Goal: Task Accomplishment & Management: Manage account settings

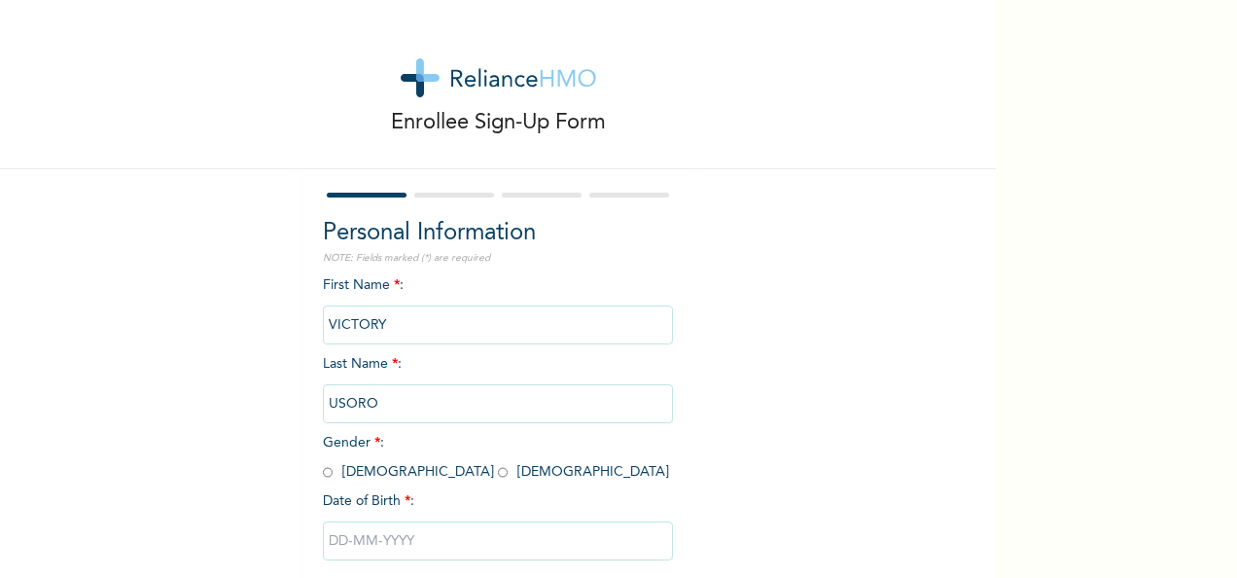
scroll to position [109, 0]
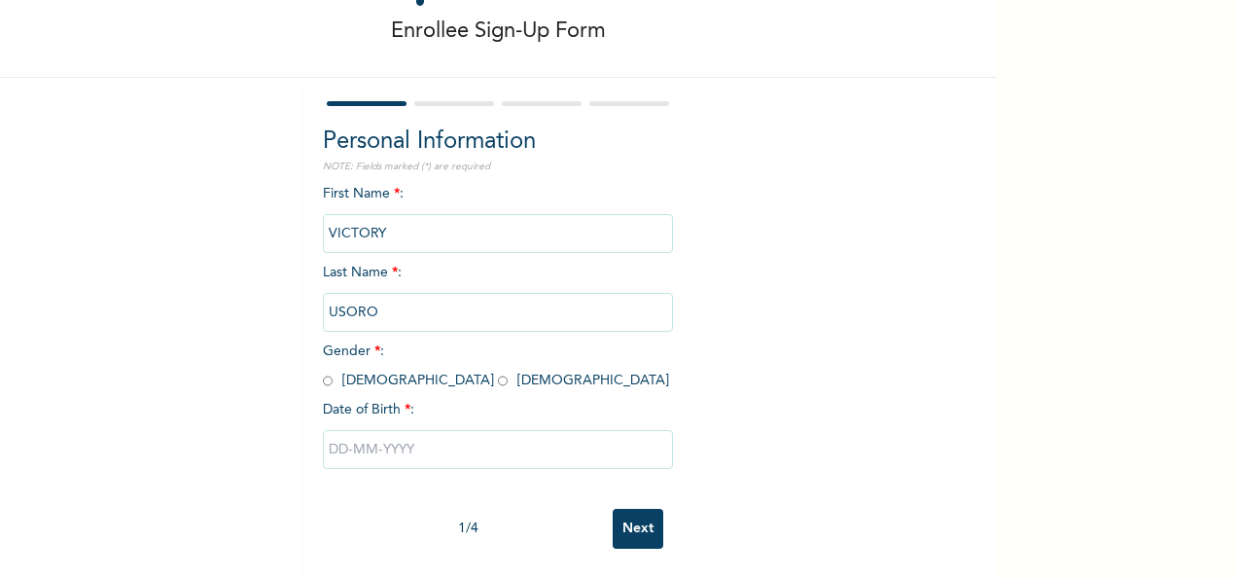
click at [381, 369] on span "Gender * : [DEMOGRAPHIC_DATA] [DEMOGRAPHIC_DATA]" at bounding box center [496, 365] width 346 height 43
click at [498, 371] on input "radio" at bounding box center [503, 380] width 10 height 18
radio input "true"
click at [354, 430] on input "text" at bounding box center [498, 449] width 350 height 39
select select "8"
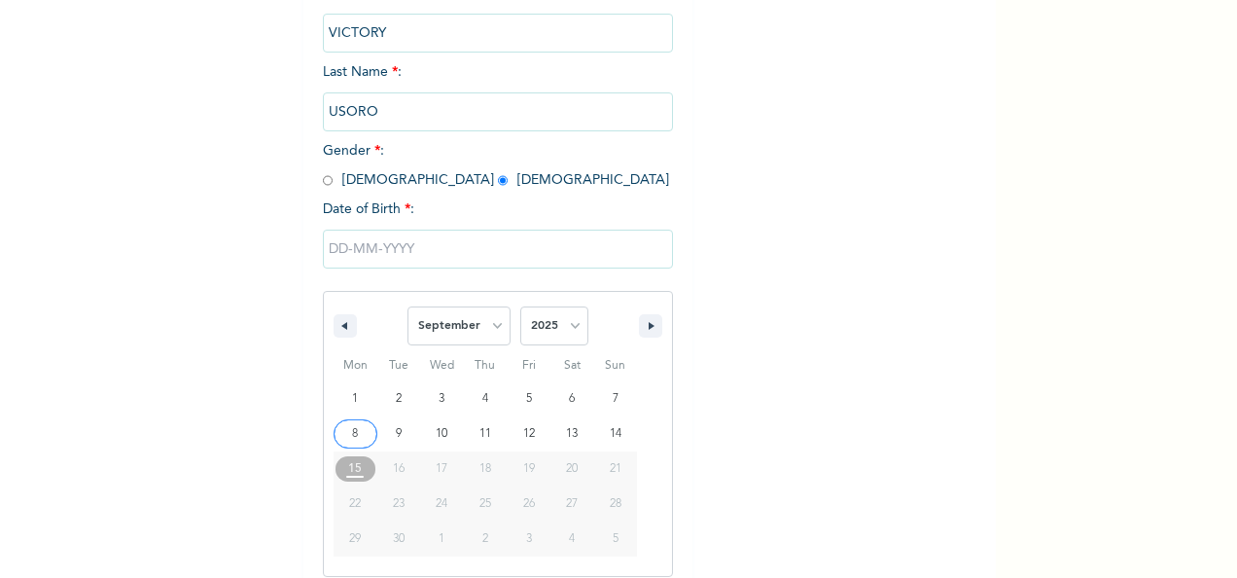
scroll to position [307, 0]
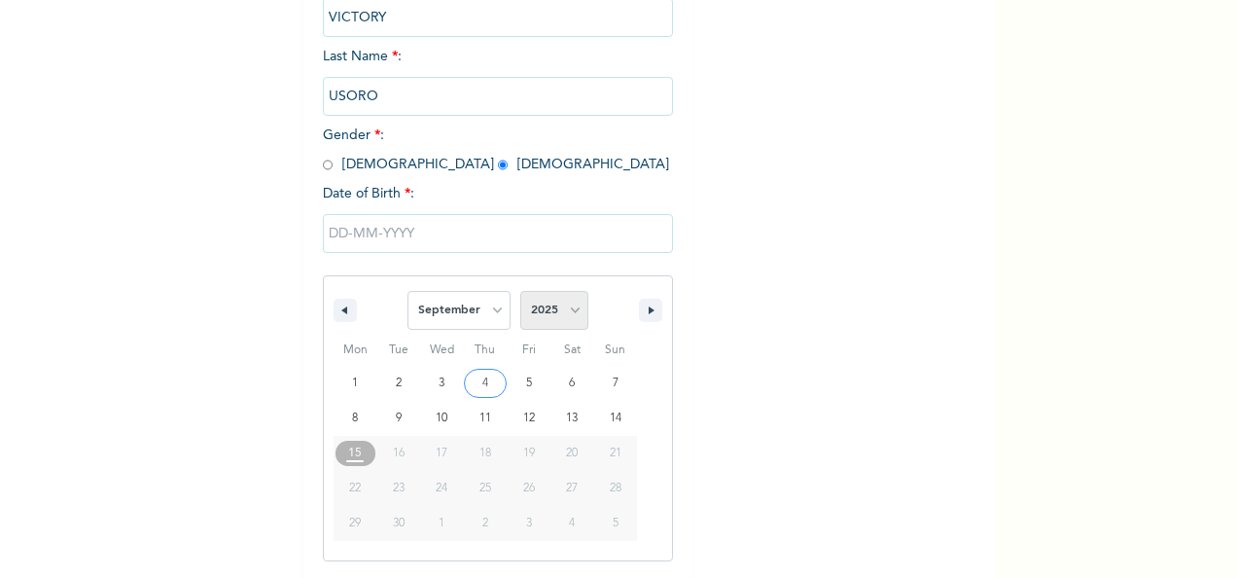
click at [564, 312] on select "2025 2024 2023 2022 2021 2020 2019 2018 2017 2016 2015 2014 2013 2012 2011 2010…" at bounding box center [554, 310] width 68 height 39
select select "1996"
click at [520, 293] on select "2025 2024 2023 2022 2021 2020 2019 2018 2017 2016 2015 2014 2013 2012 2011 2010…" at bounding box center [554, 310] width 68 height 39
click at [479, 307] on select "January February March April May June July August September October November De…" at bounding box center [458, 310] width 103 height 39
select select "11"
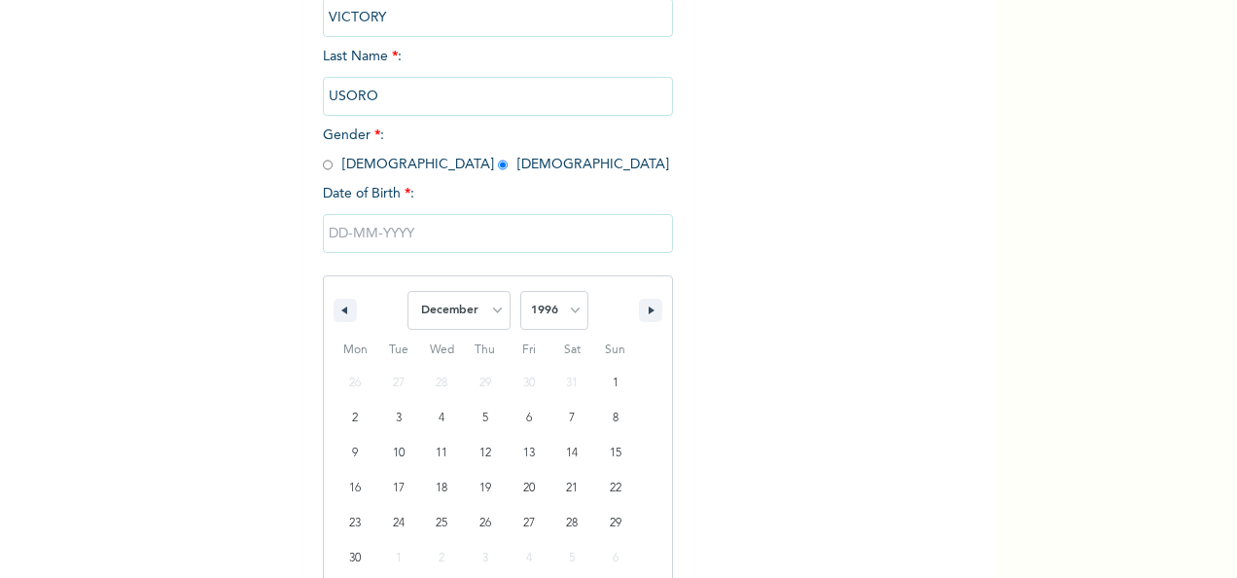
click at [407, 293] on select "January February March April May June July August September October November De…" at bounding box center [458, 310] width 103 height 39
type input "12/02/1996"
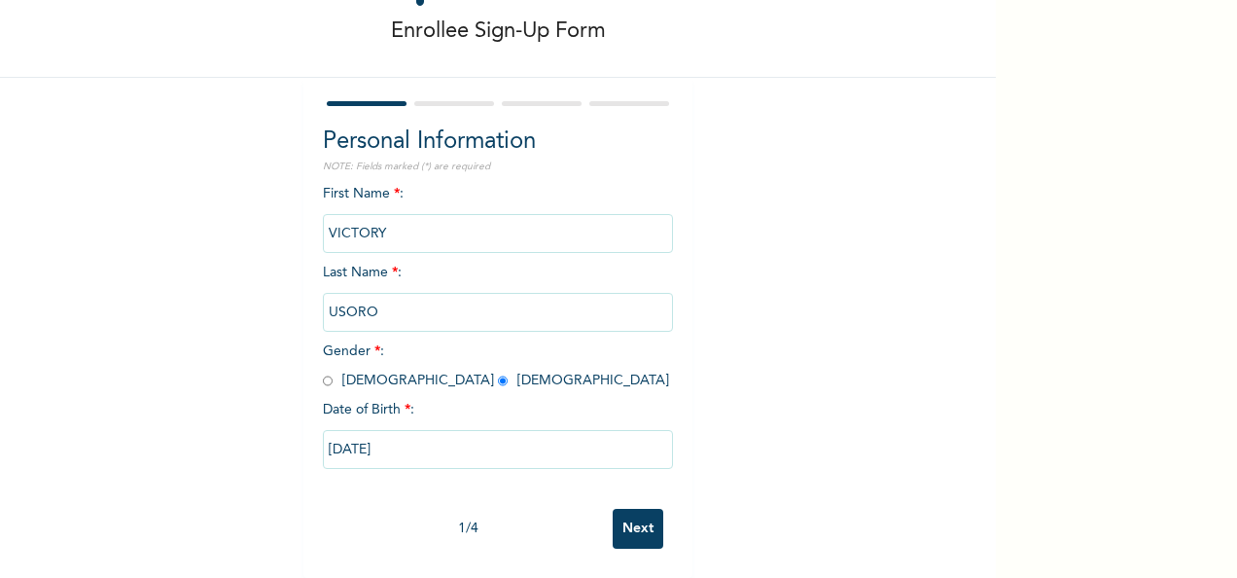
scroll to position [109, 0]
click at [626, 509] on input "Next" at bounding box center [638, 529] width 51 height 40
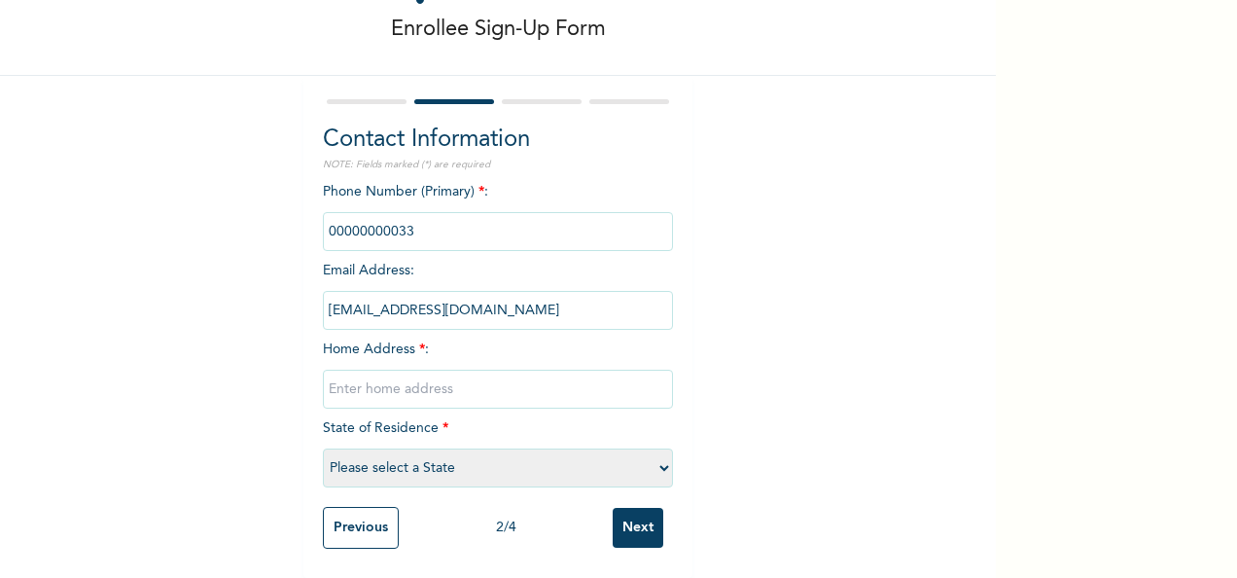
click at [438, 219] on input "phone" at bounding box center [498, 231] width 350 height 39
click at [407, 216] on input "phone" at bounding box center [498, 231] width 350 height 39
click at [399, 224] on input "phone" at bounding box center [498, 231] width 350 height 39
drag, startPoint x: 399, startPoint y: 224, endPoint x: 499, endPoint y: 232, distance: 100.5
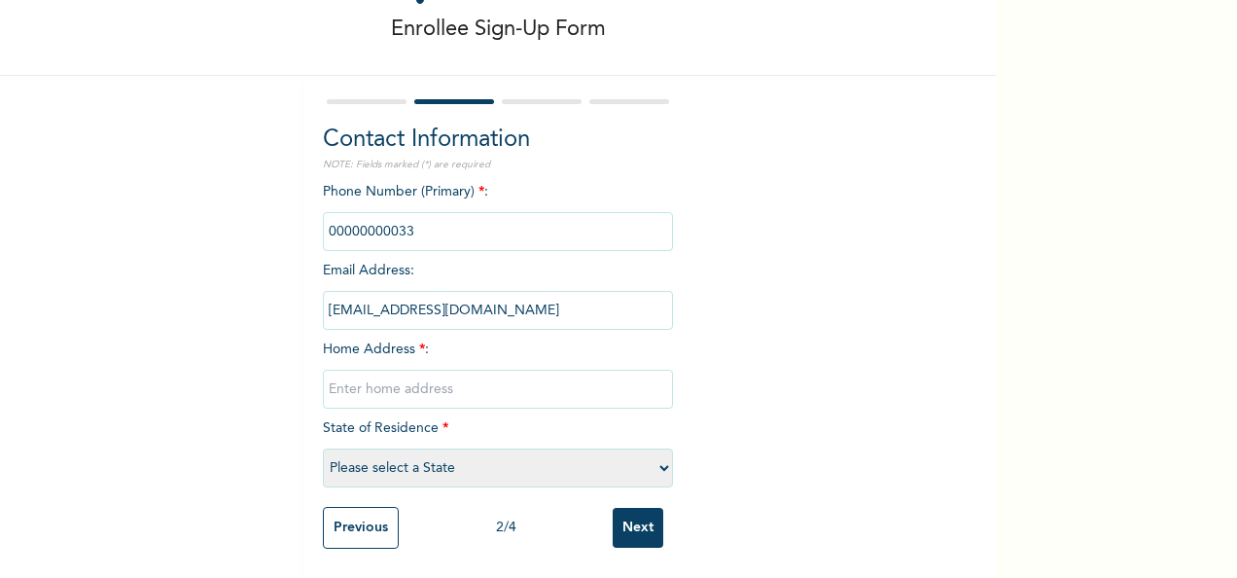
click at [499, 232] on input "phone" at bounding box center [498, 231] width 350 height 39
click at [432, 214] on input "phone" at bounding box center [498, 231] width 350 height 39
drag, startPoint x: 432, startPoint y: 214, endPoint x: 393, endPoint y: 214, distance: 38.9
click at [393, 214] on input "phone" at bounding box center [498, 231] width 350 height 39
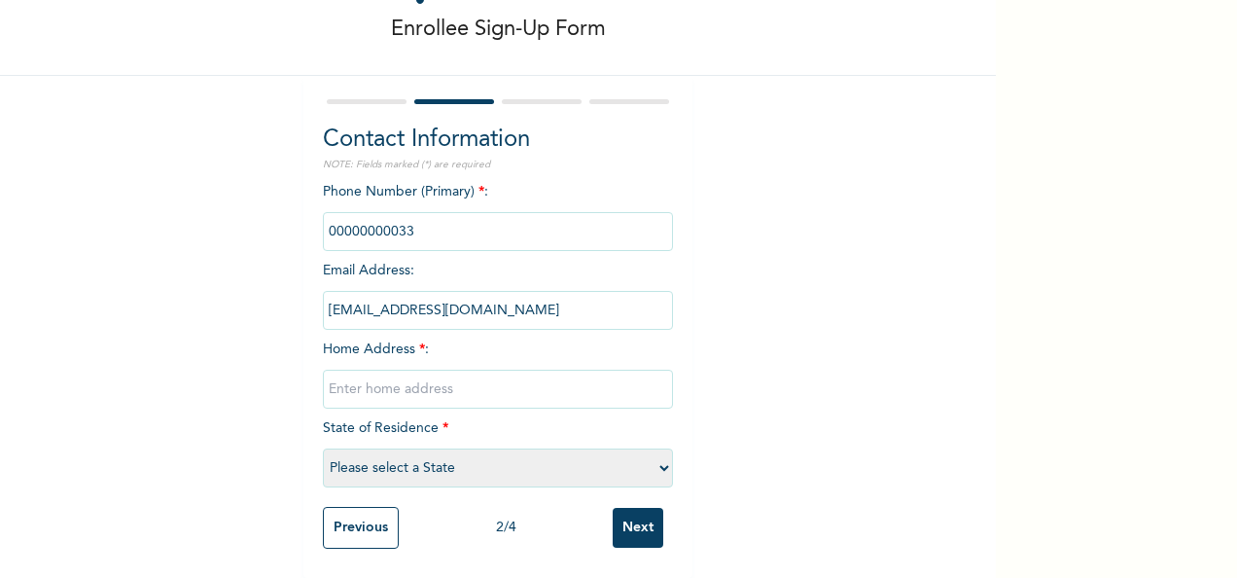
click at [393, 214] on input "phone" at bounding box center [498, 231] width 350 height 39
drag, startPoint x: 393, startPoint y: 214, endPoint x: 417, endPoint y: 216, distance: 24.4
click at [417, 216] on input "phone" at bounding box center [498, 231] width 350 height 39
click at [426, 383] on input "text" at bounding box center [498, 389] width 350 height 39
type input "16 Onasanya Ifako, Gbagada"
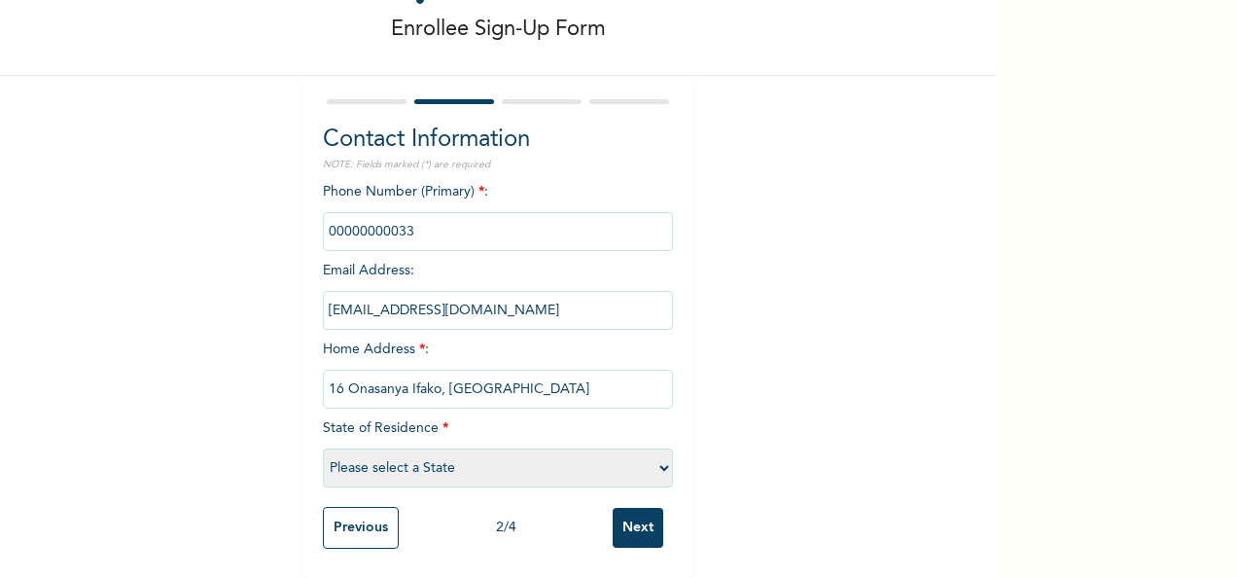
select select "25"
click at [554, 374] on input "16 Onasanya Street Ifako, Gbagada" at bounding box center [498, 389] width 350 height 39
type input "16 Onasanya Street Ifako, Gbagada"
click at [420, 212] on input "phone" at bounding box center [498, 231] width 350 height 39
click at [377, 212] on input "phone" at bounding box center [498, 231] width 350 height 39
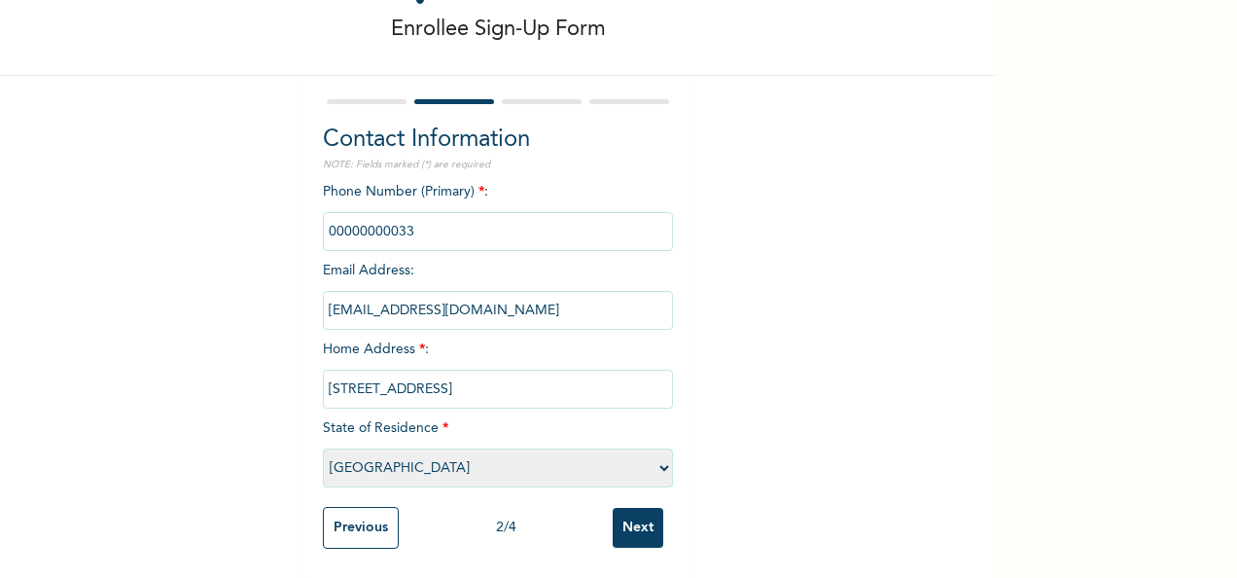
click at [398, 216] on input "phone" at bounding box center [498, 231] width 350 height 39
drag, startPoint x: 398, startPoint y: 216, endPoint x: 601, endPoint y: 206, distance: 203.5
click at [601, 212] on input "phone" at bounding box center [498, 231] width 350 height 39
click at [514, 228] on input "phone" at bounding box center [498, 231] width 350 height 39
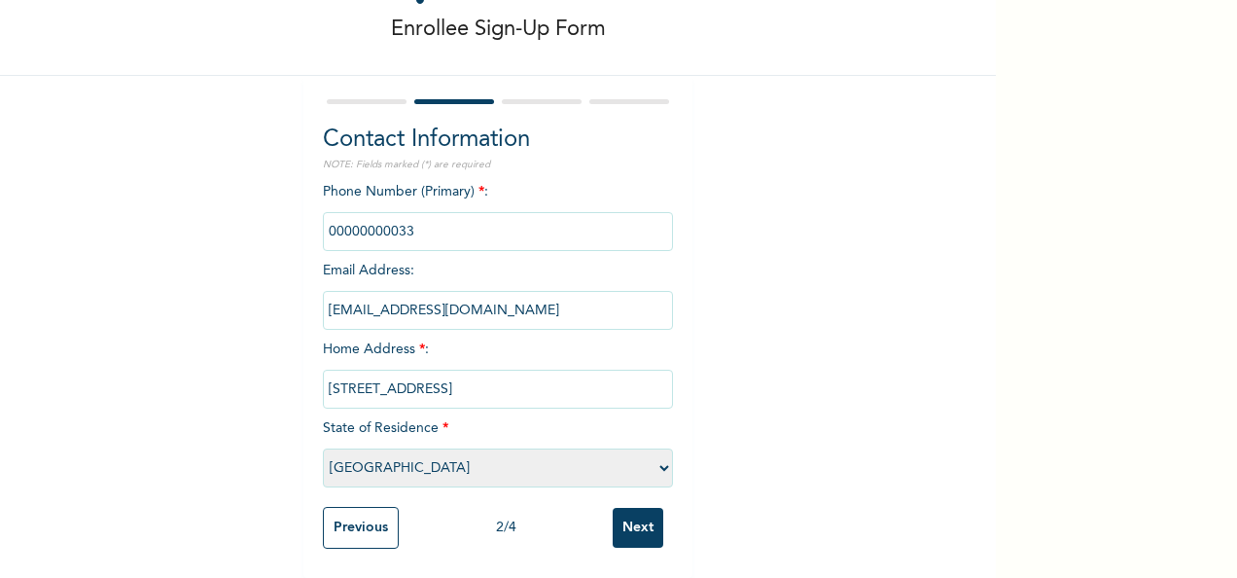
click at [393, 216] on input "phone" at bounding box center [498, 231] width 350 height 39
drag, startPoint x: 393, startPoint y: 216, endPoint x: 494, endPoint y: 204, distance: 101.8
click at [494, 212] on input "phone" at bounding box center [498, 231] width 350 height 39
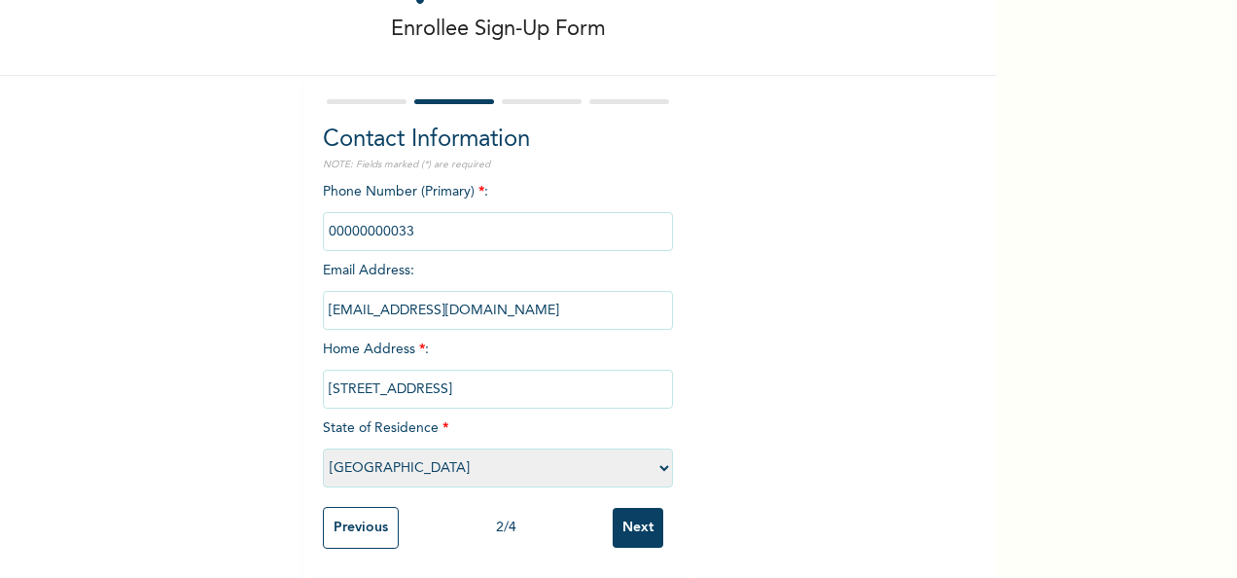
click at [494, 212] on input "phone" at bounding box center [498, 231] width 350 height 39
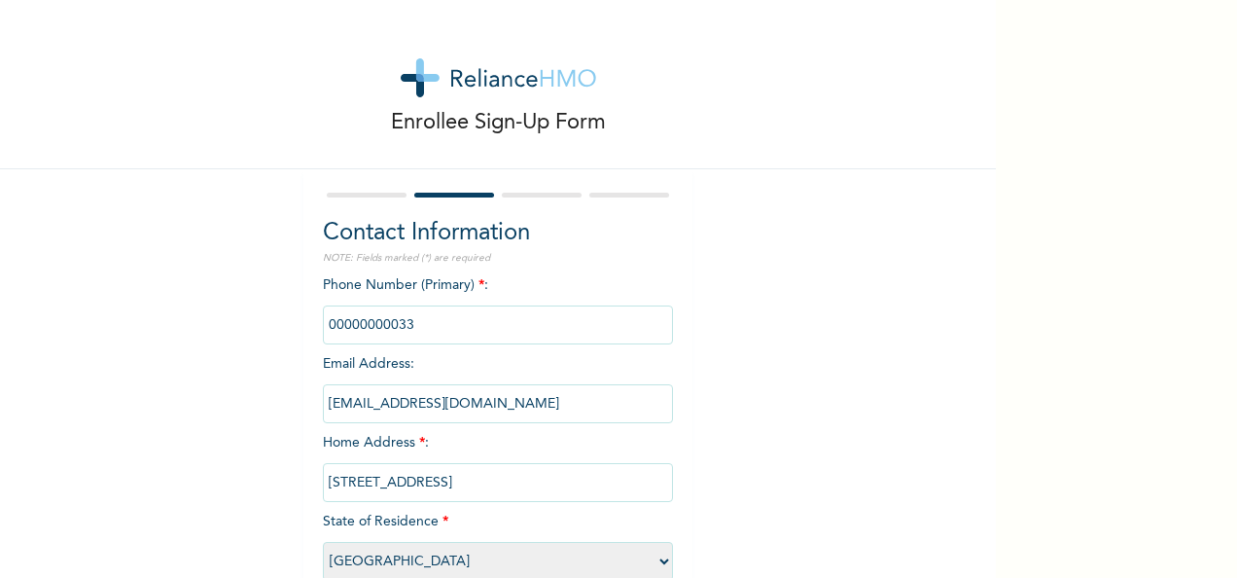
scroll to position [111, 0]
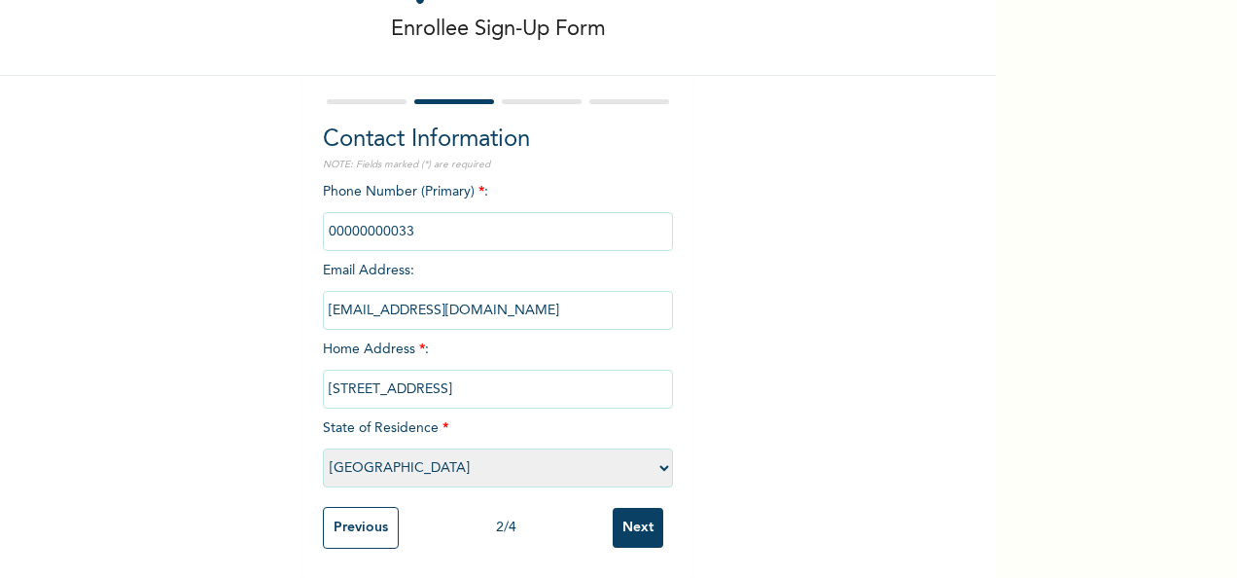
click at [641, 510] on input "Next" at bounding box center [638, 528] width 51 height 40
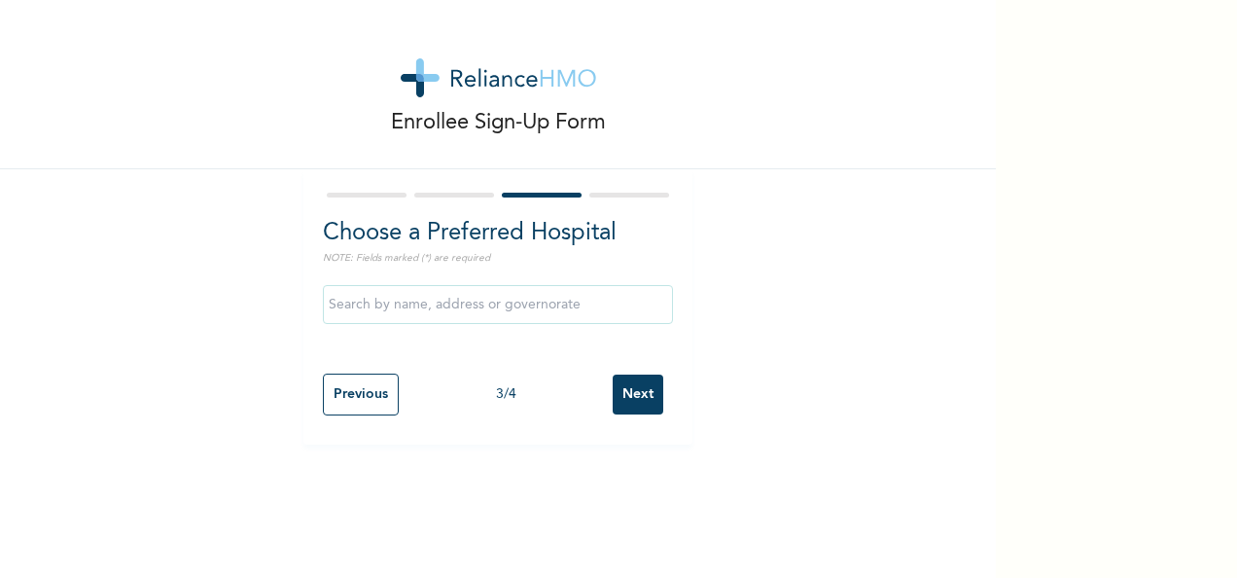
scroll to position [0, 0]
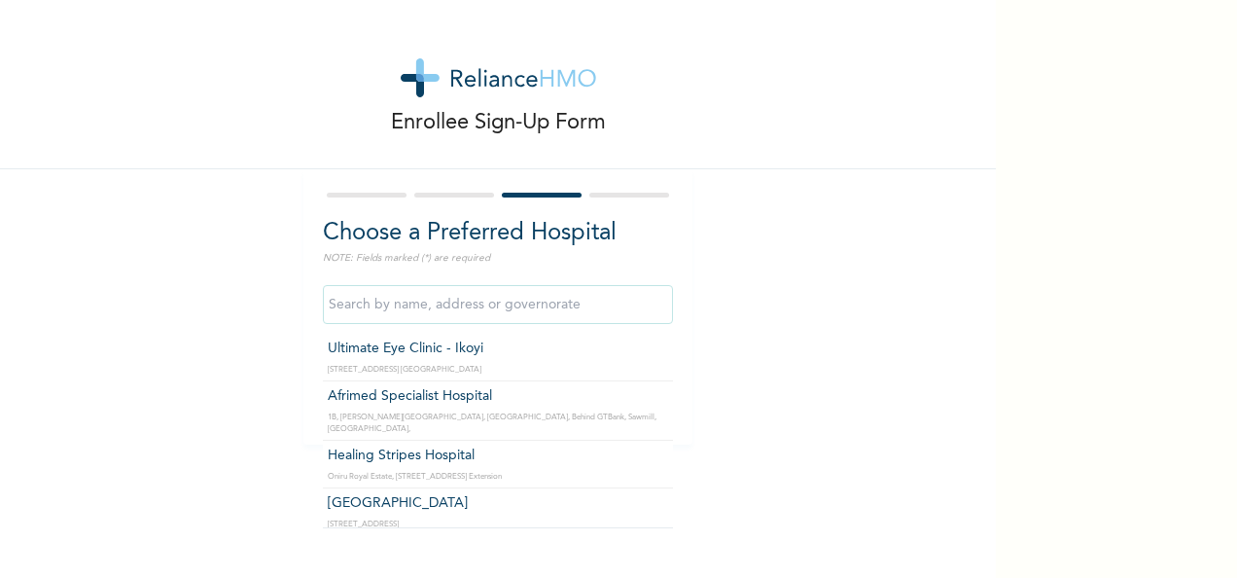
click at [556, 298] on input "text" at bounding box center [498, 304] width 350 height 39
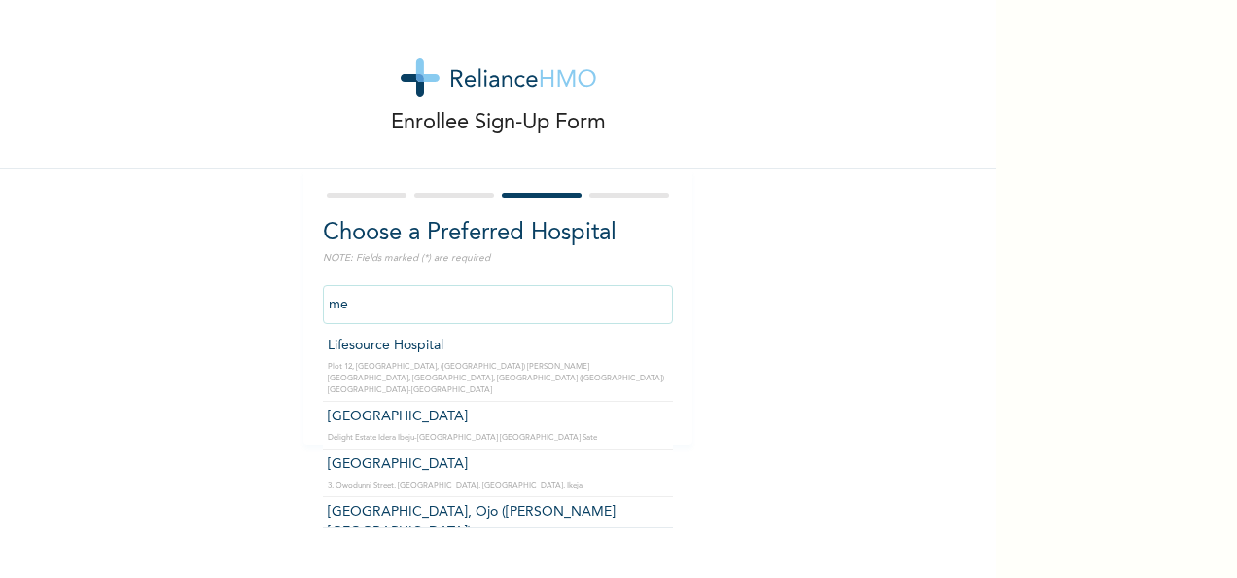
scroll to position [425, 0]
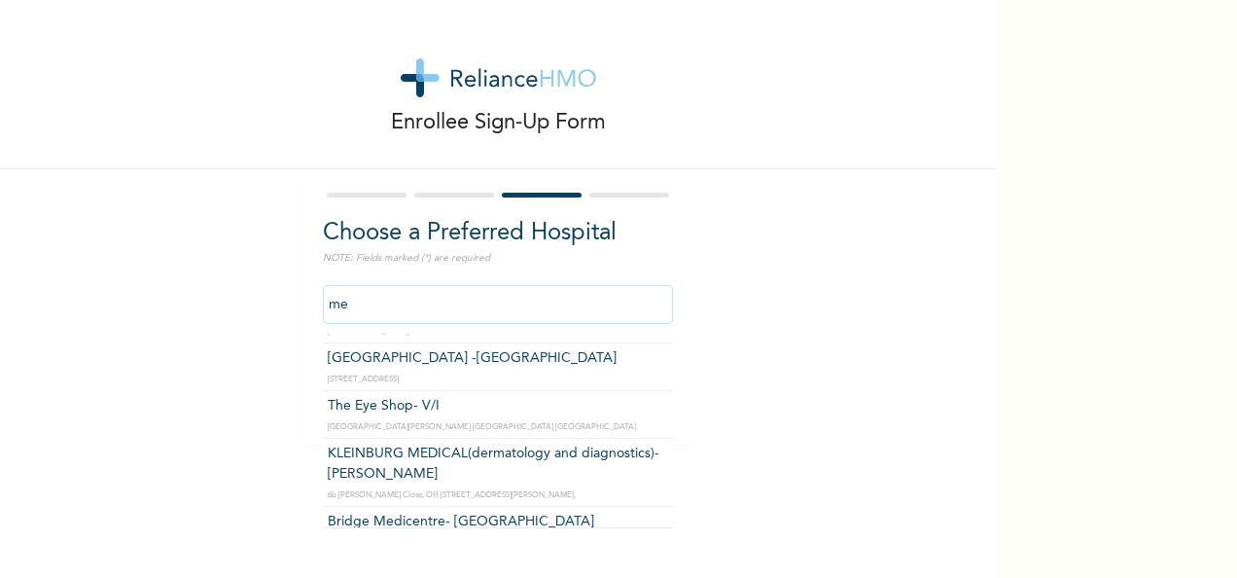
type input "m"
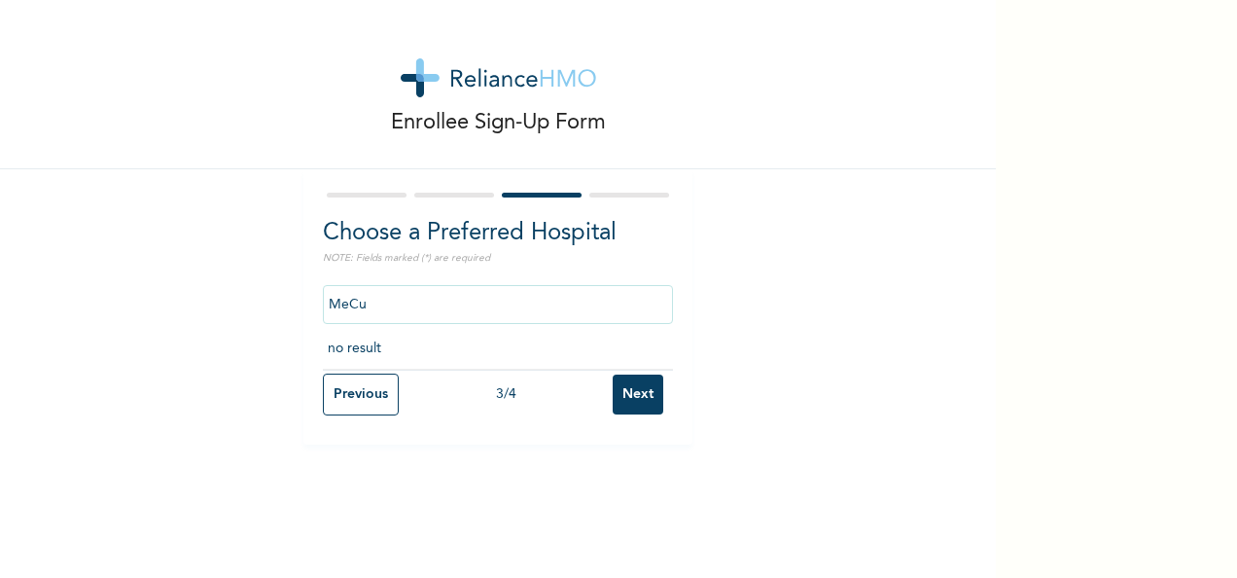
scroll to position [0, 0]
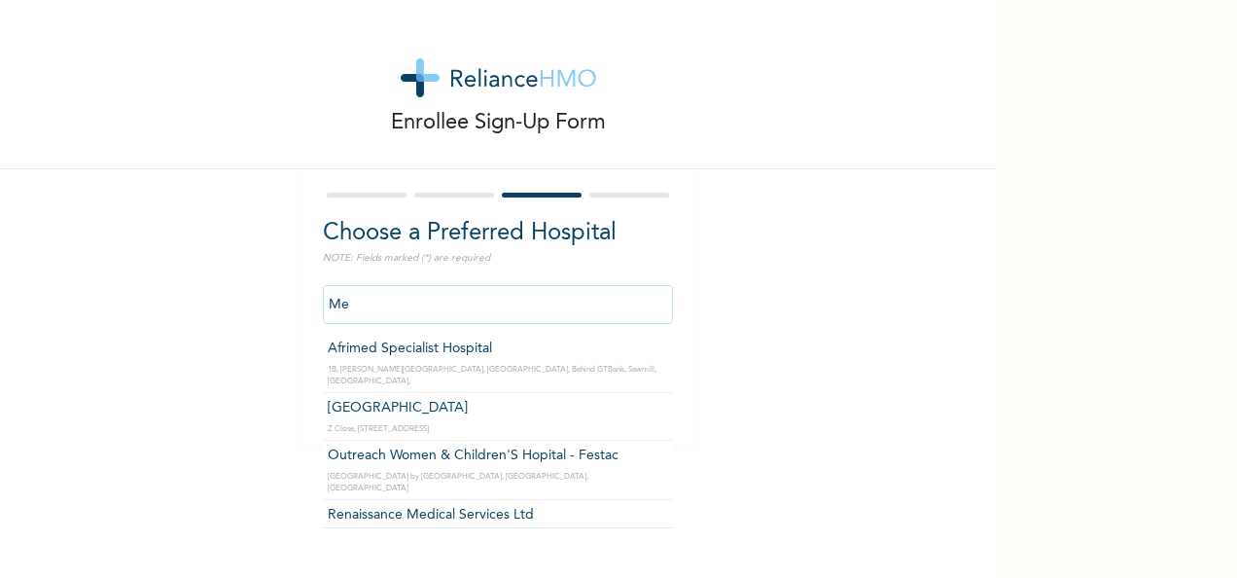
type input "M"
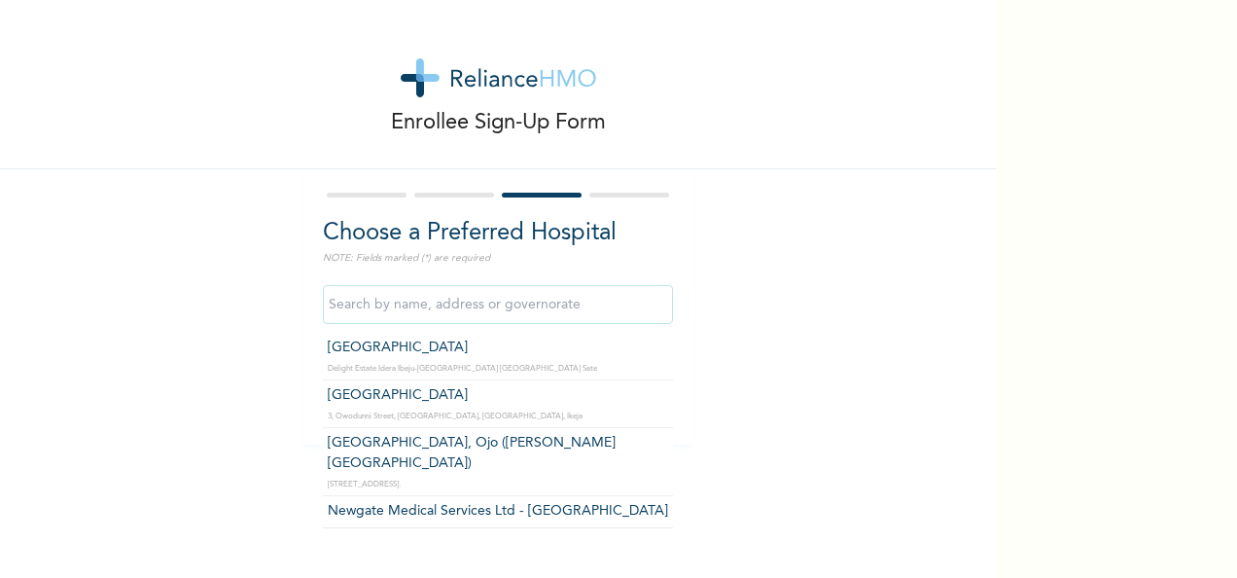
scroll to position [1847, 0]
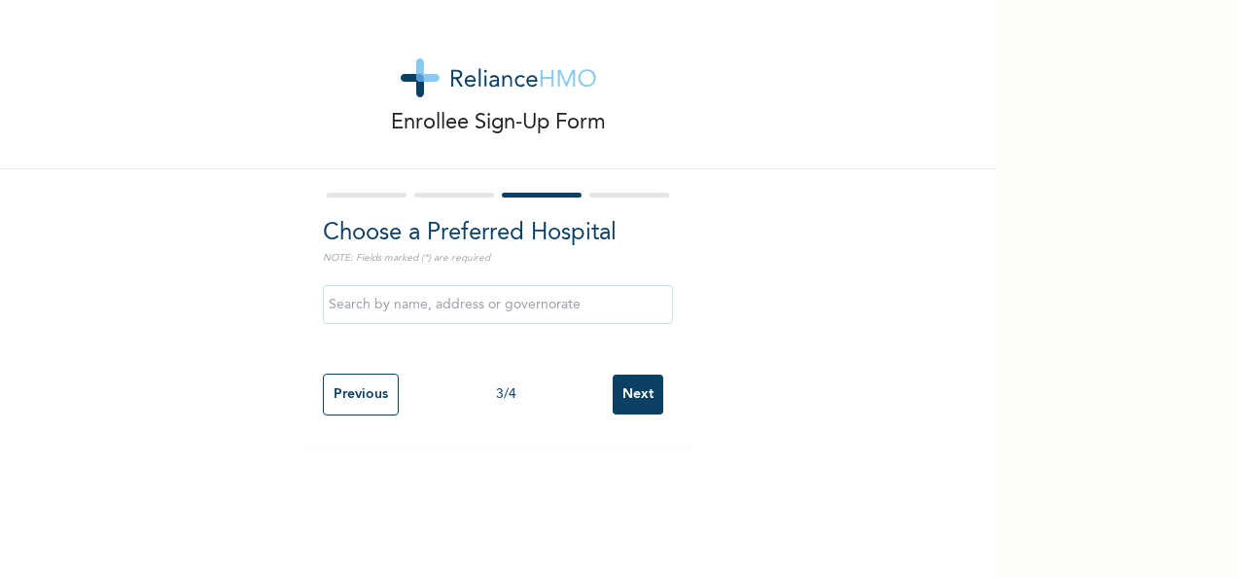
type input "Primus Hospital Ltd"
click at [359, 389] on input "Previous" at bounding box center [361, 394] width 76 height 42
select select "25"
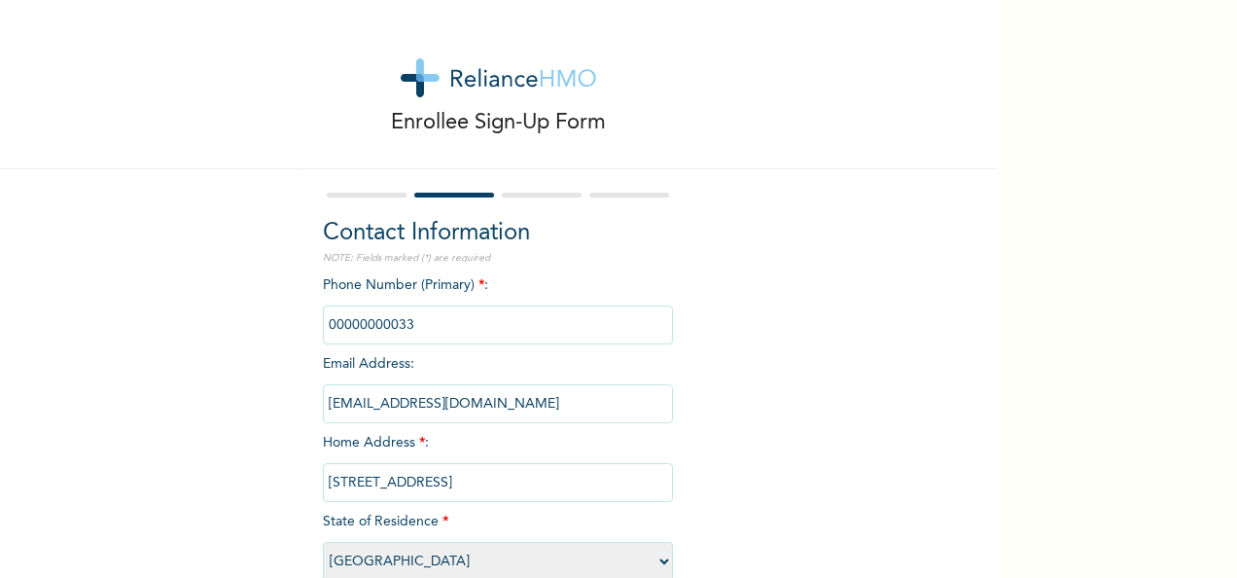
scroll to position [111, 0]
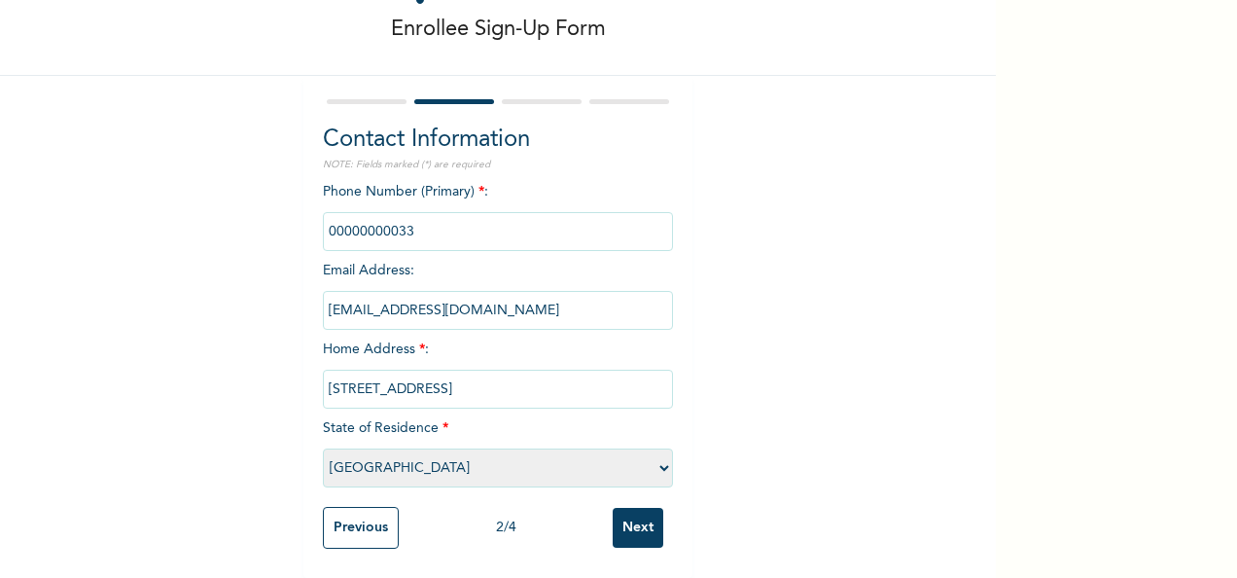
click at [634, 513] on input "Next" at bounding box center [638, 528] width 51 height 40
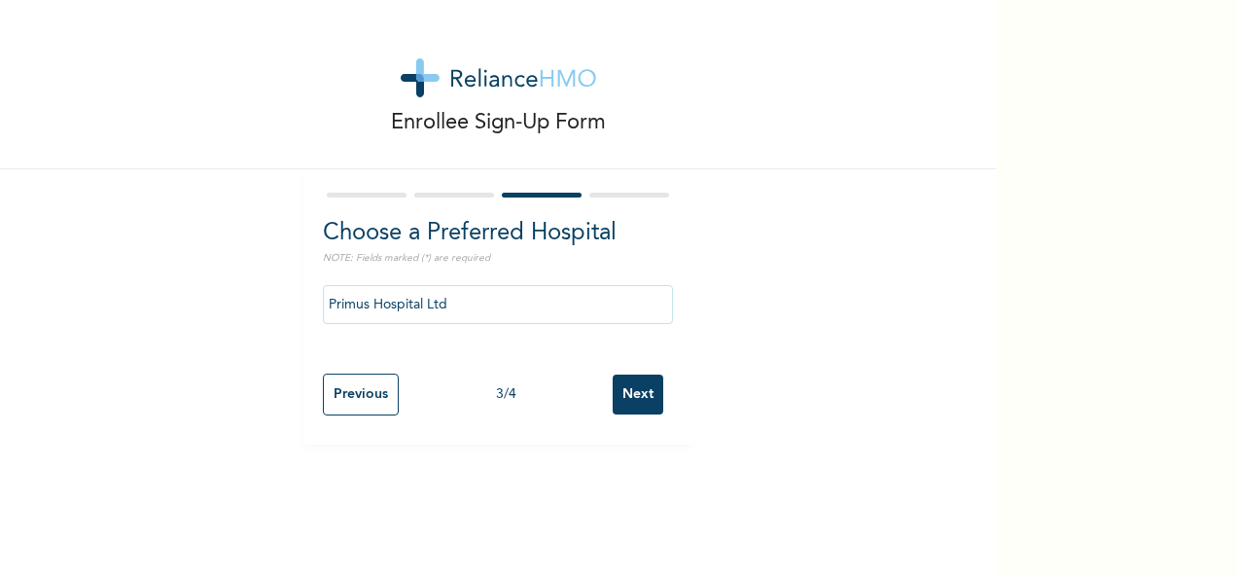
scroll to position [0, 0]
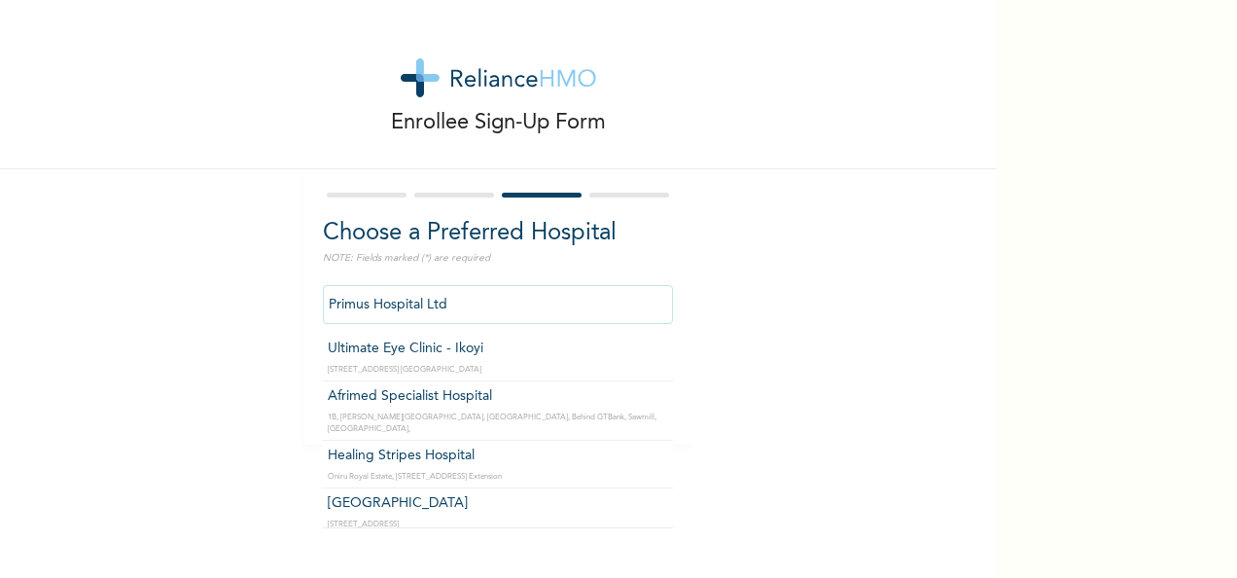
click at [423, 317] on input "Primus Hospital Ltd" at bounding box center [498, 304] width 350 height 39
click at [457, 309] on input "Primus Hospital Ltd" at bounding box center [498, 304] width 350 height 39
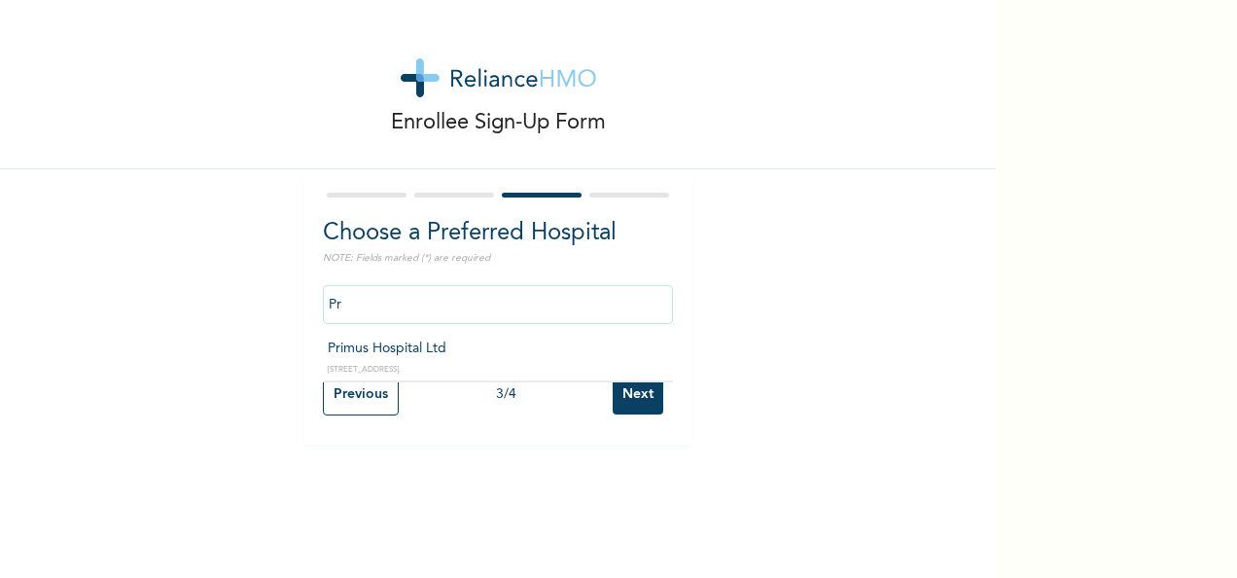
type input "P"
click at [471, 194] on div at bounding box center [454, 195] width 80 height 5
click at [656, 404] on div "Previous 3 / 4 Next" at bounding box center [498, 394] width 350 height 61
click at [641, 404] on input "Next" at bounding box center [638, 394] width 51 height 40
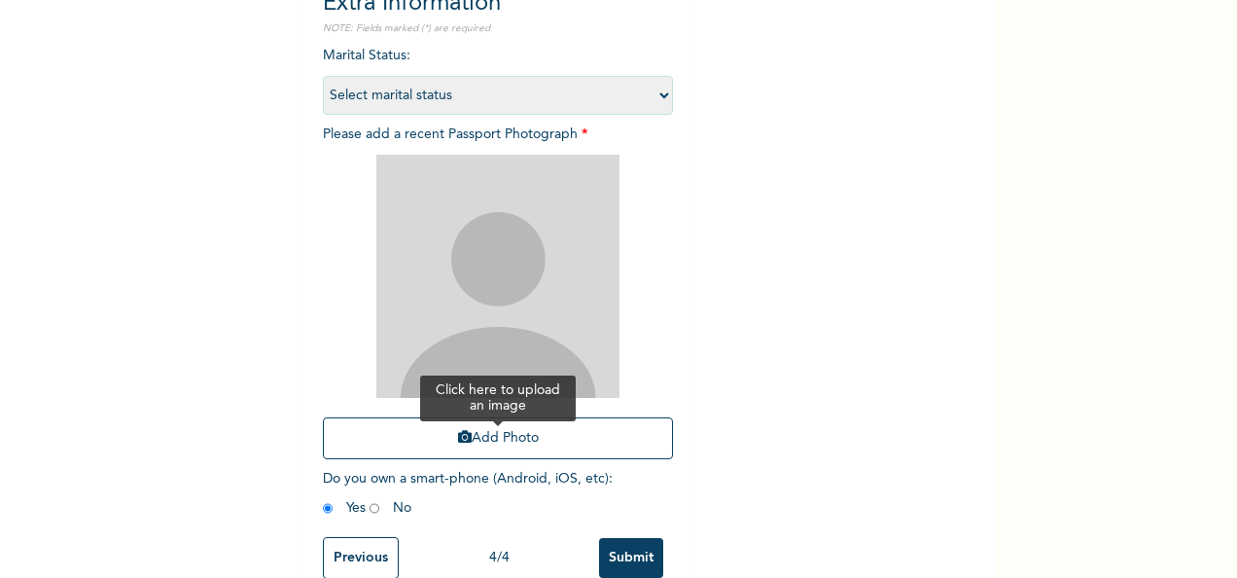
scroll to position [276, 0]
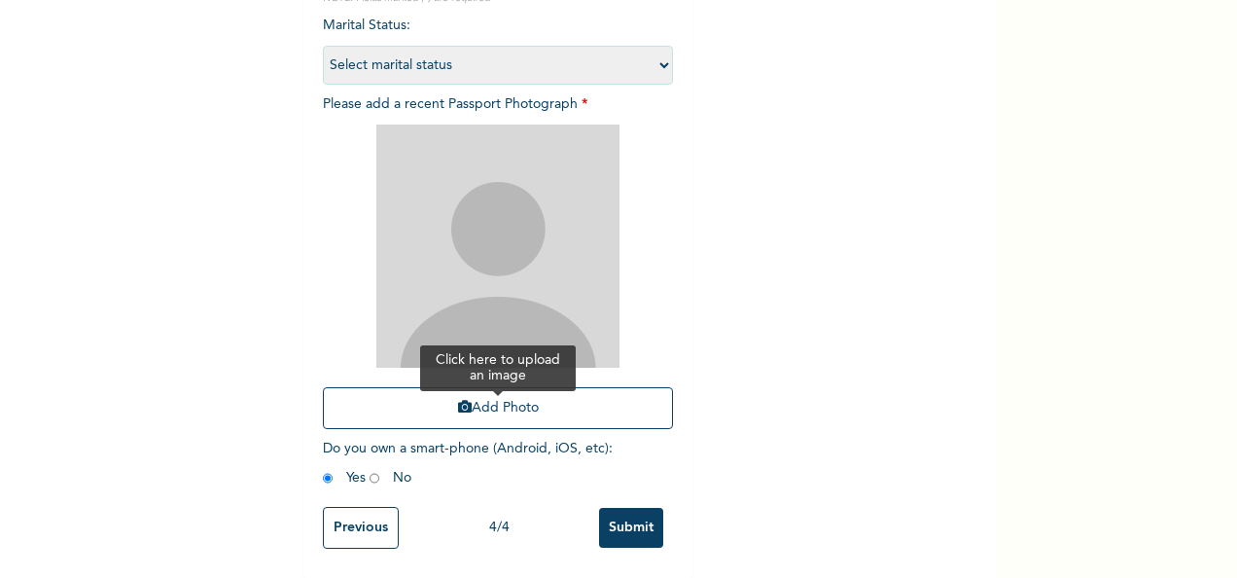
click at [458, 400] on icon "button" at bounding box center [465, 407] width 14 height 14
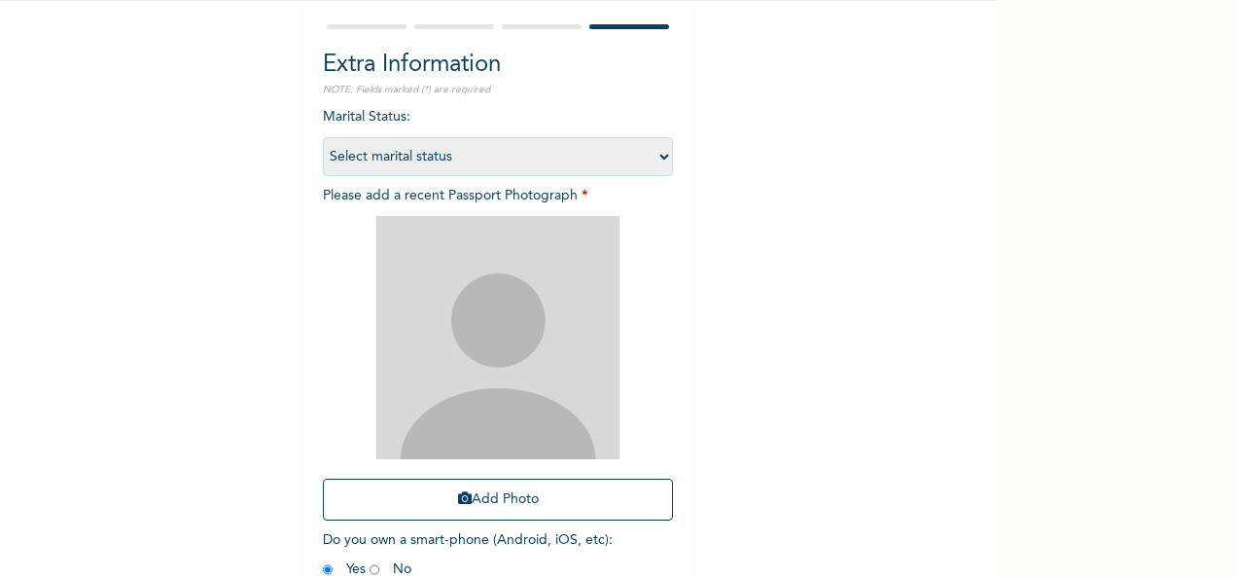
click at [540, 158] on select "Select marital status Single Married Divorced Widow/Widower" at bounding box center [498, 156] width 350 height 39
click at [323, 137] on select "Select marital status Single Married Divorced Widow/Widower" at bounding box center [498, 156] width 350 height 39
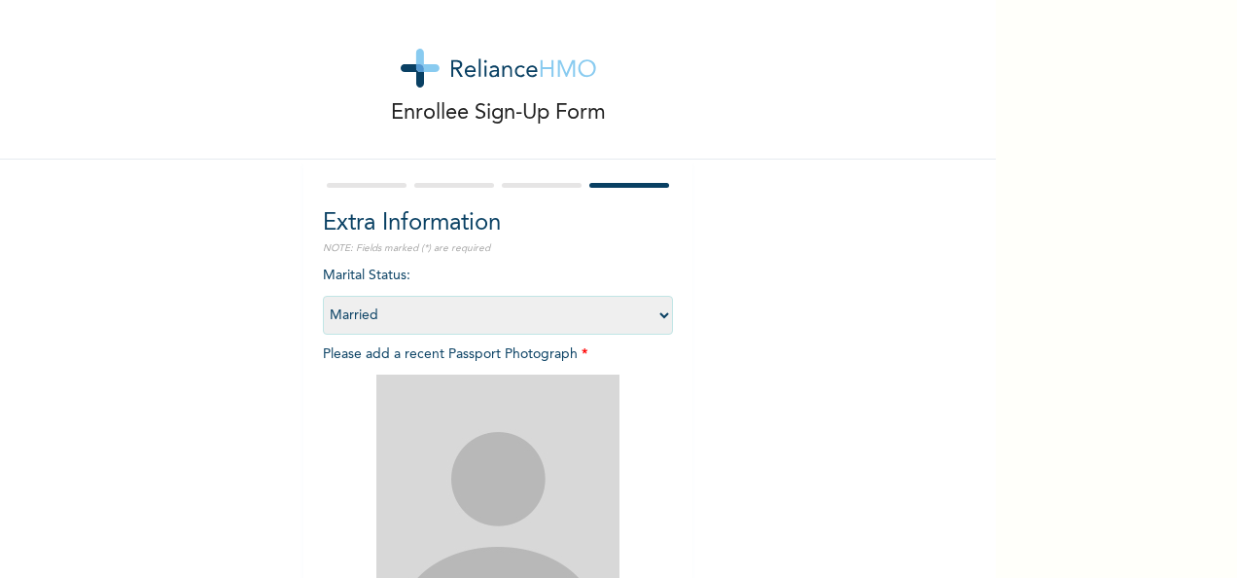
scroll to position [0, 0]
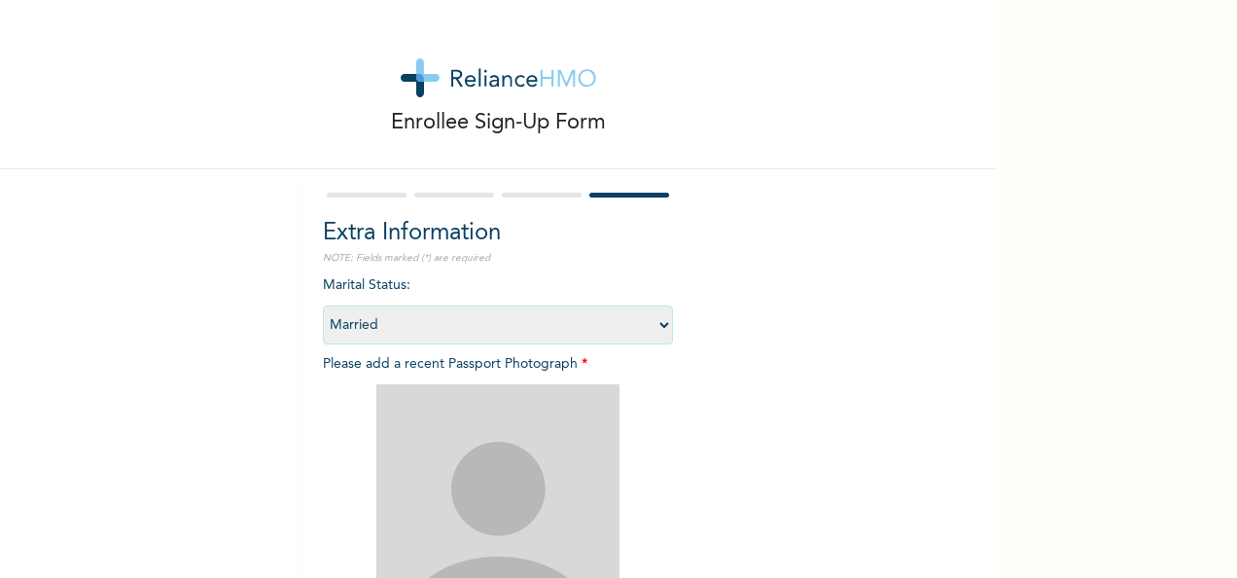
click at [660, 329] on select "Select marital status Single Married Divorced Widow/Widower" at bounding box center [498, 324] width 350 height 39
select select "1"
click at [323, 305] on select "Select marital status Single Married Divorced Widow/Widower" at bounding box center [498, 324] width 350 height 39
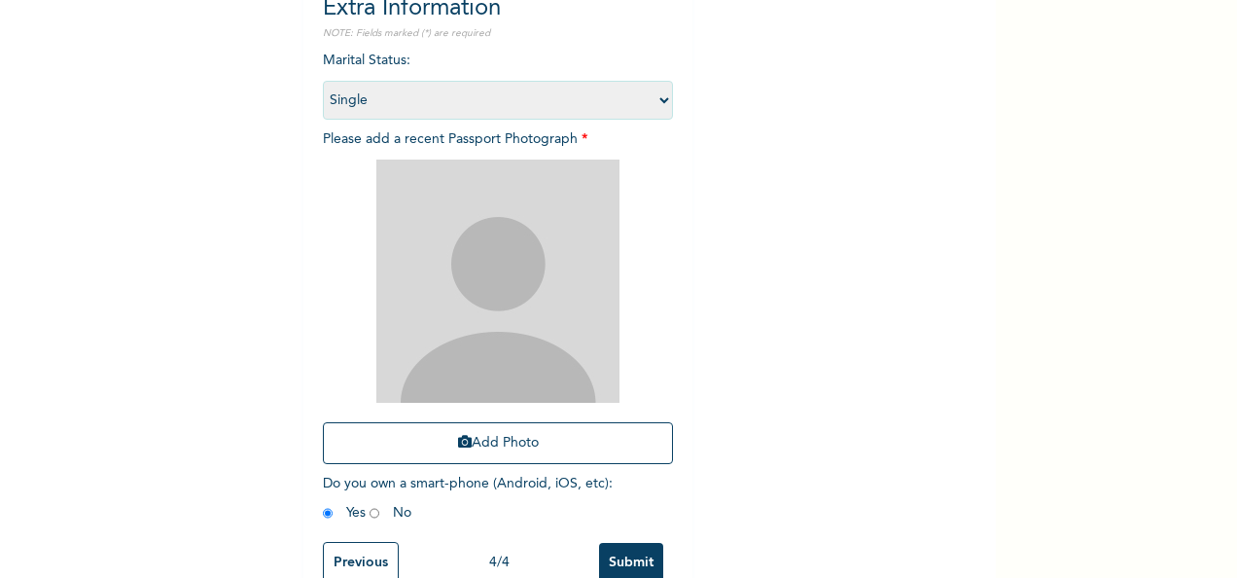
scroll to position [226, 0]
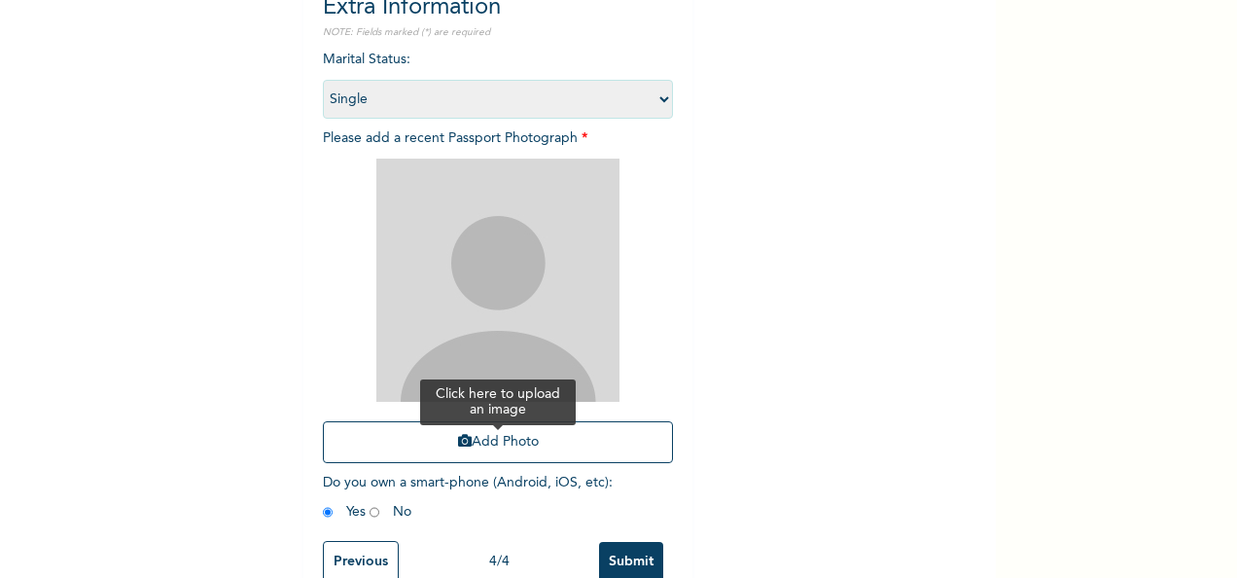
click at [510, 436] on button "Add Photo" at bounding box center [498, 442] width 350 height 42
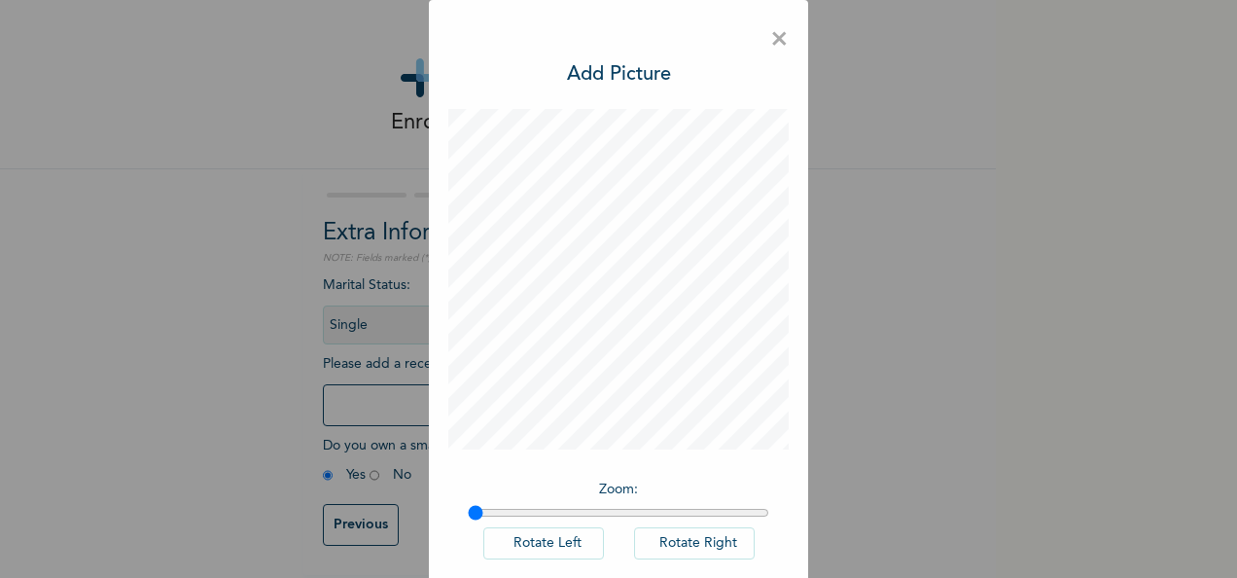
scroll to position [100, 0]
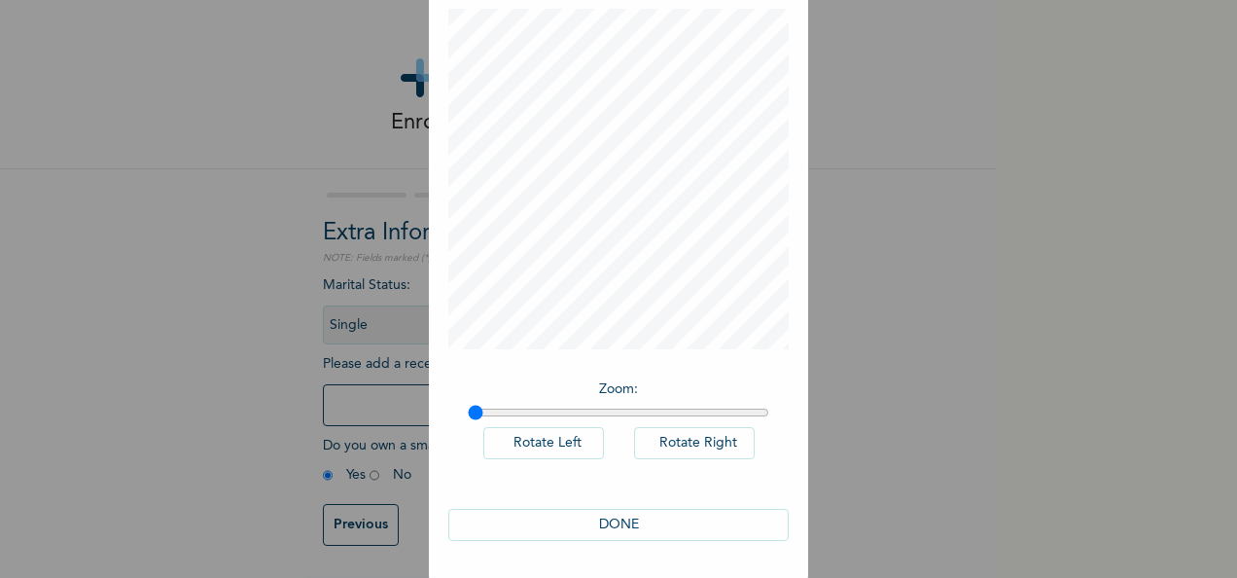
click at [589, 521] on button "DONE" at bounding box center [618, 525] width 340 height 32
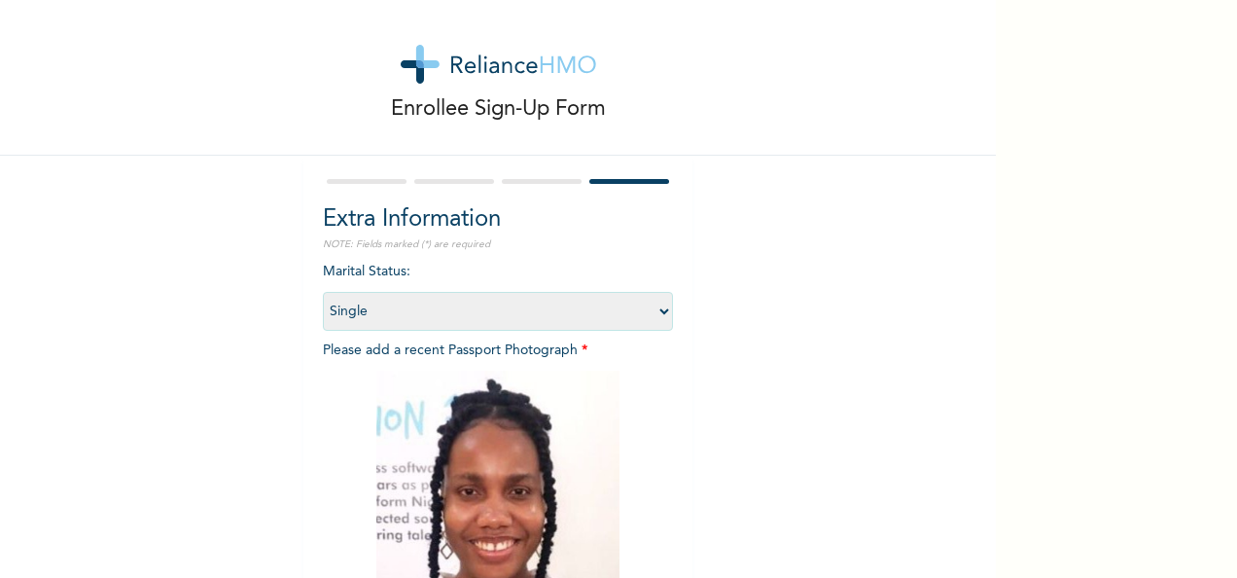
scroll to position [276, 0]
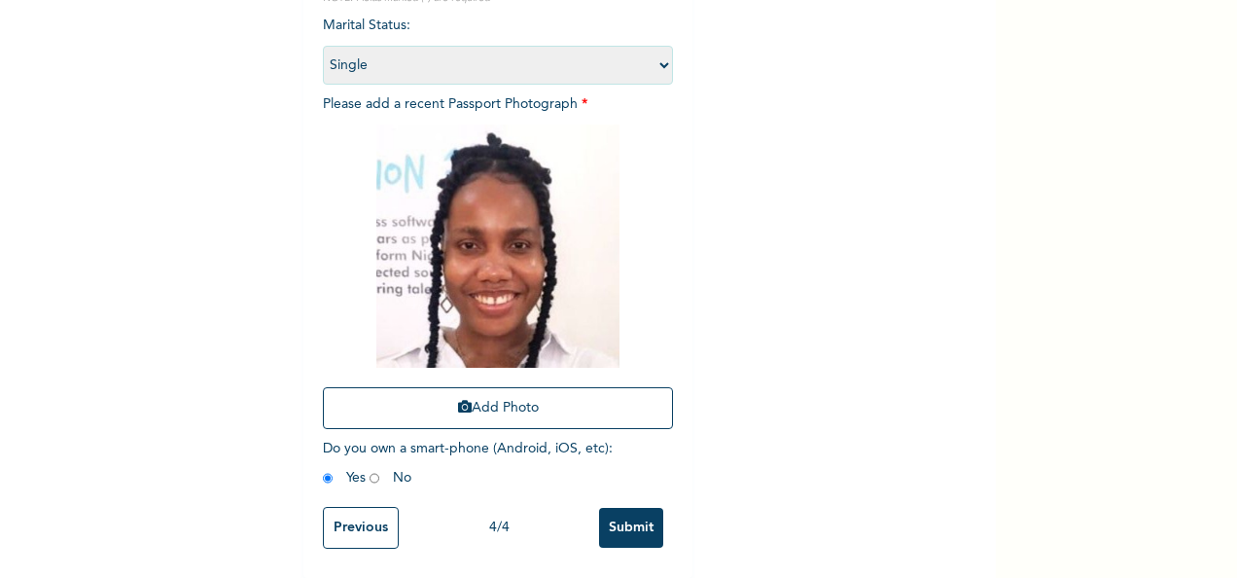
click at [634, 510] on input "Submit" at bounding box center [631, 528] width 64 height 40
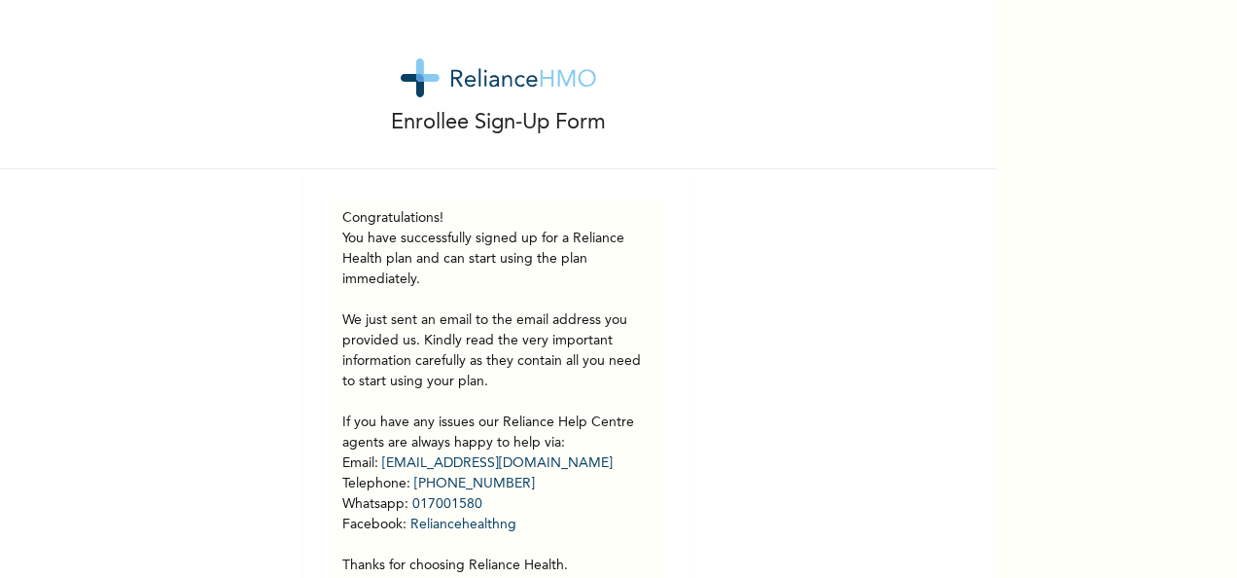
scroll to position [92, 0]
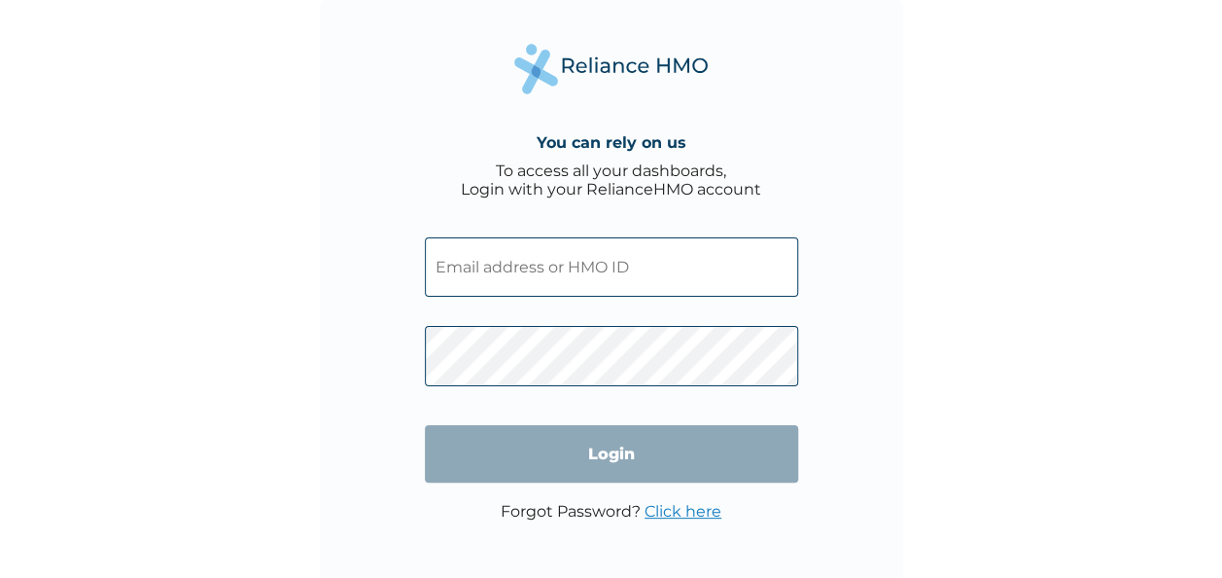
click at [572, 275] on input "text" at bounding box center [611, 266] width 373 height 59
paste input "FCL/10443/A"
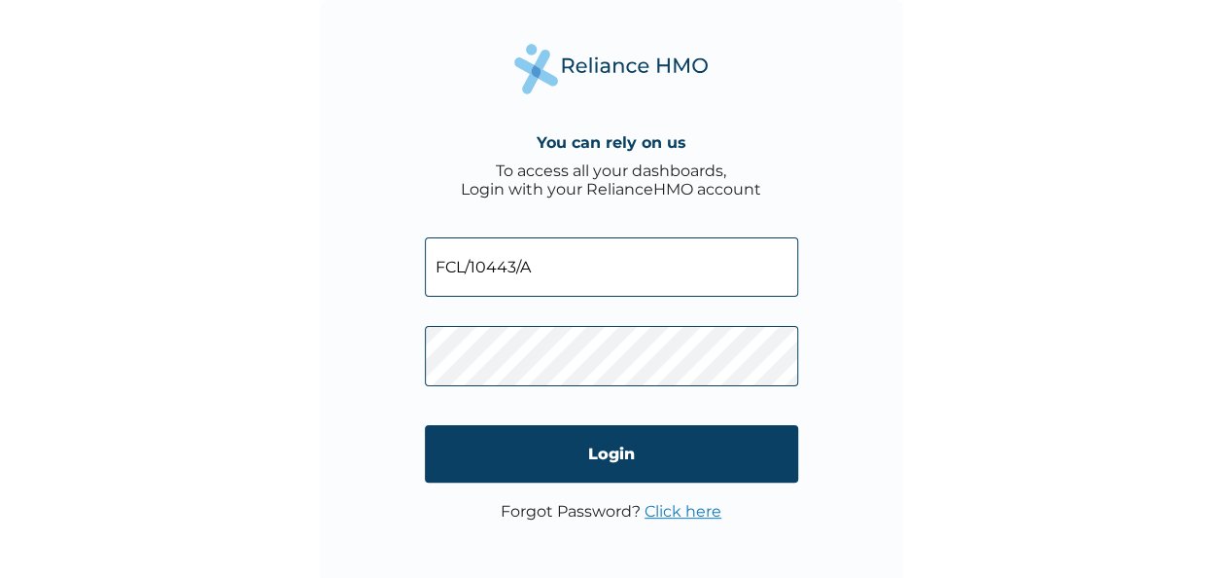
type input "FCL/10443/A"
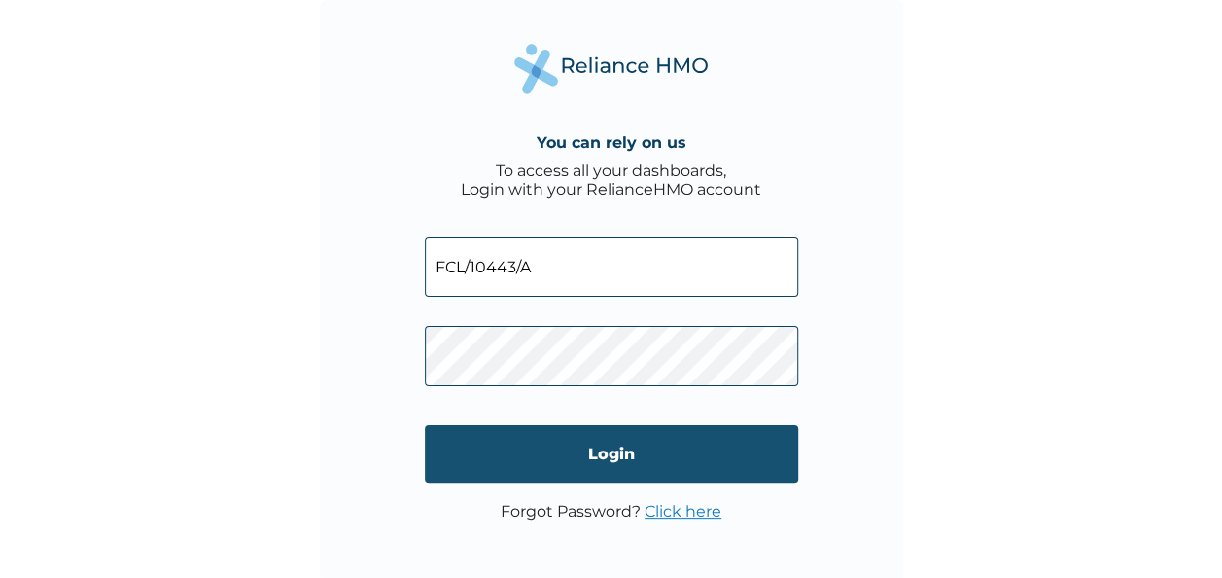
click at [548, 449] on input "Login" at bounding box center [611, 453] width 373 height 57
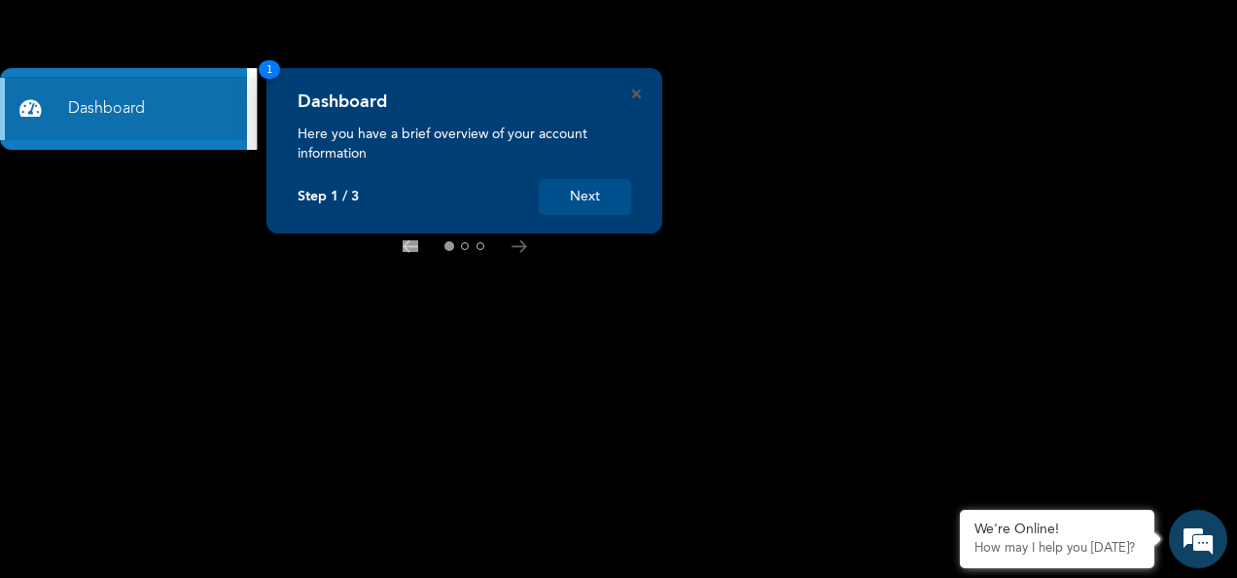
click at [577, 194] on button "Next" at bounding box center [585, 197] width 92 height 36
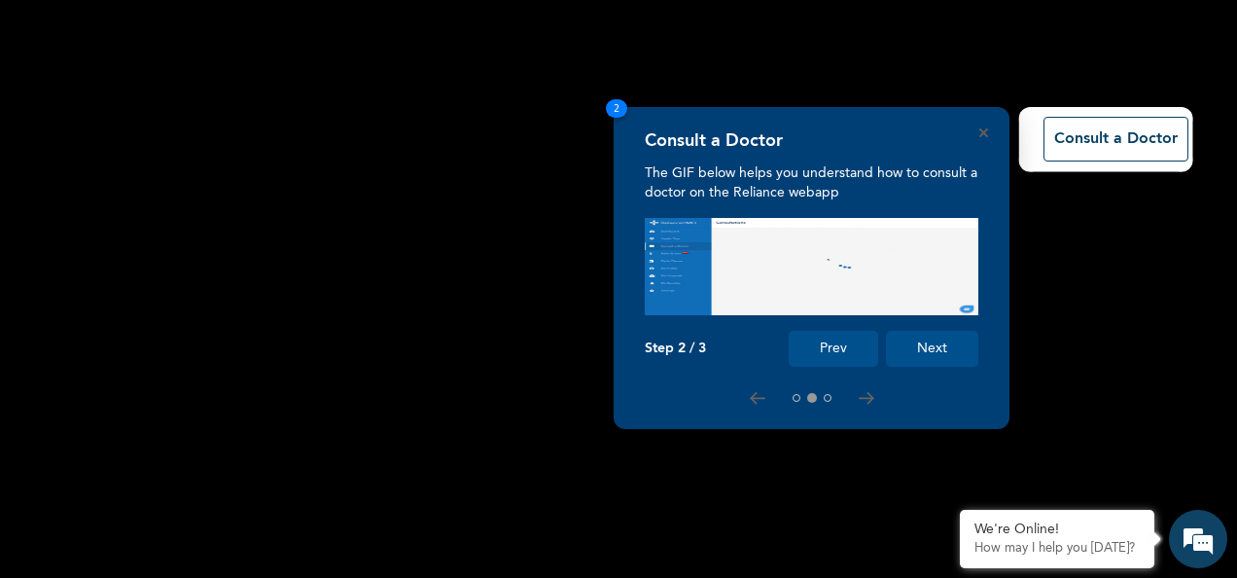
click at [928, 353] on button "Next" at bounding box center [932, 349] width 92 height 36
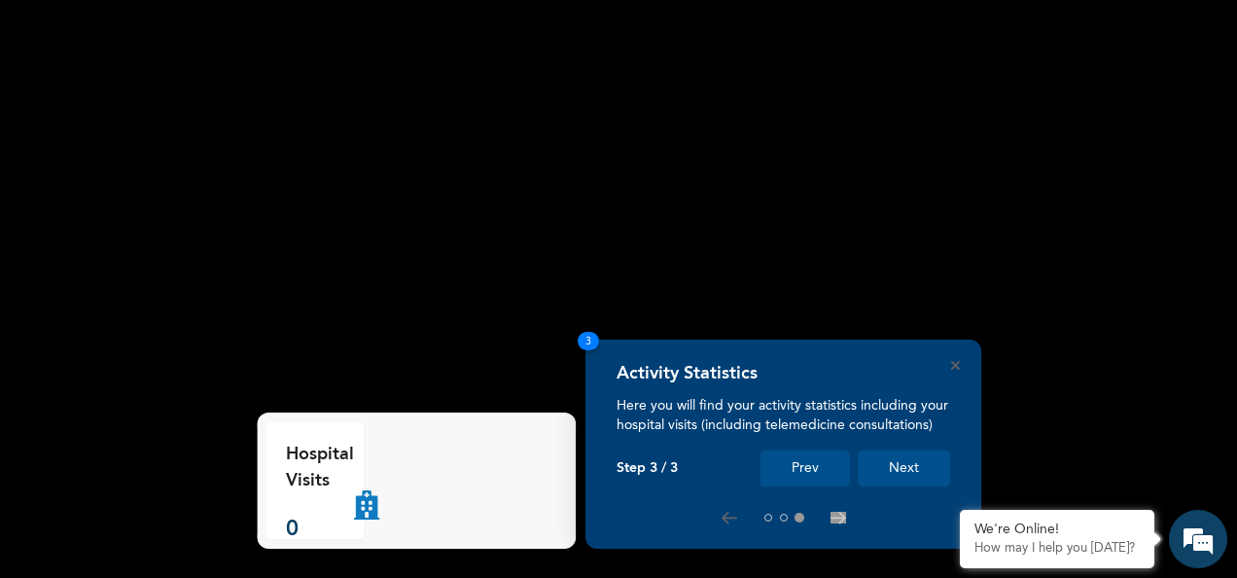
click at [902, 459] on button "Next" at bounding box center [904, 468] width 92 height 36
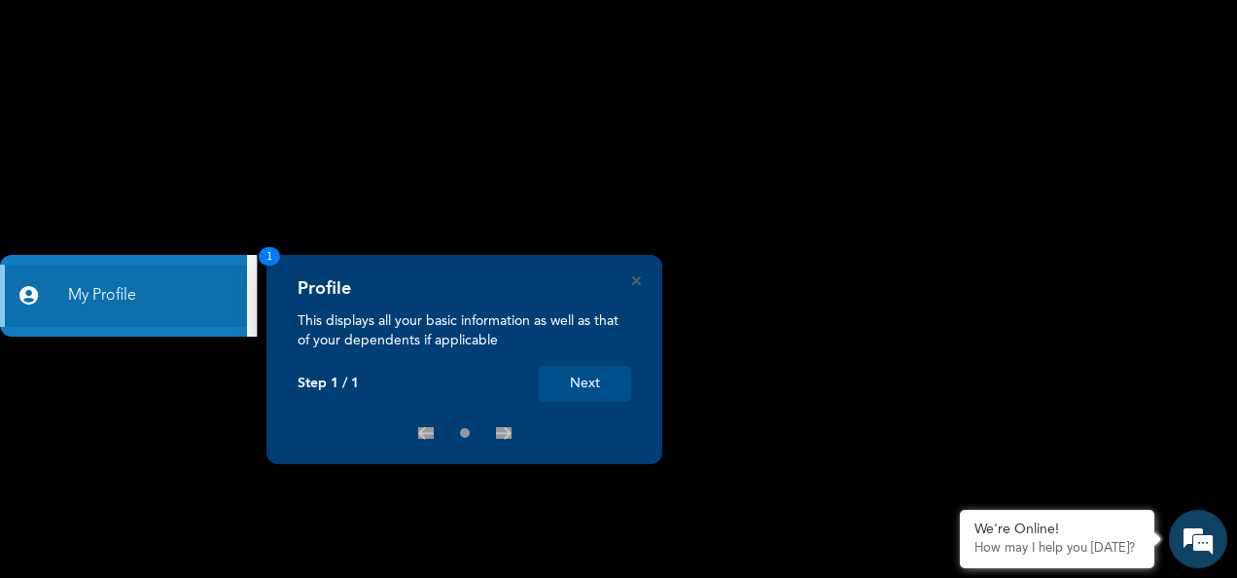
click at [599, 391] on button "Next" at bounding box center [585, 384] width 92 height 36
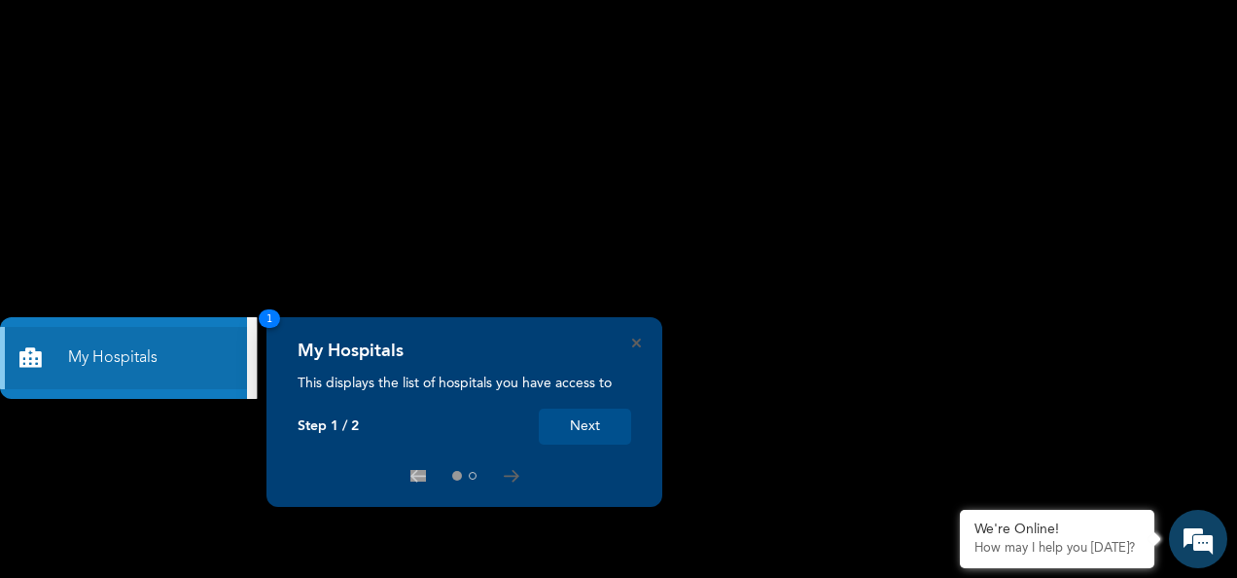
click at [588, 410] on button "Next" at bounding box center [585, 426] width 92 height 36
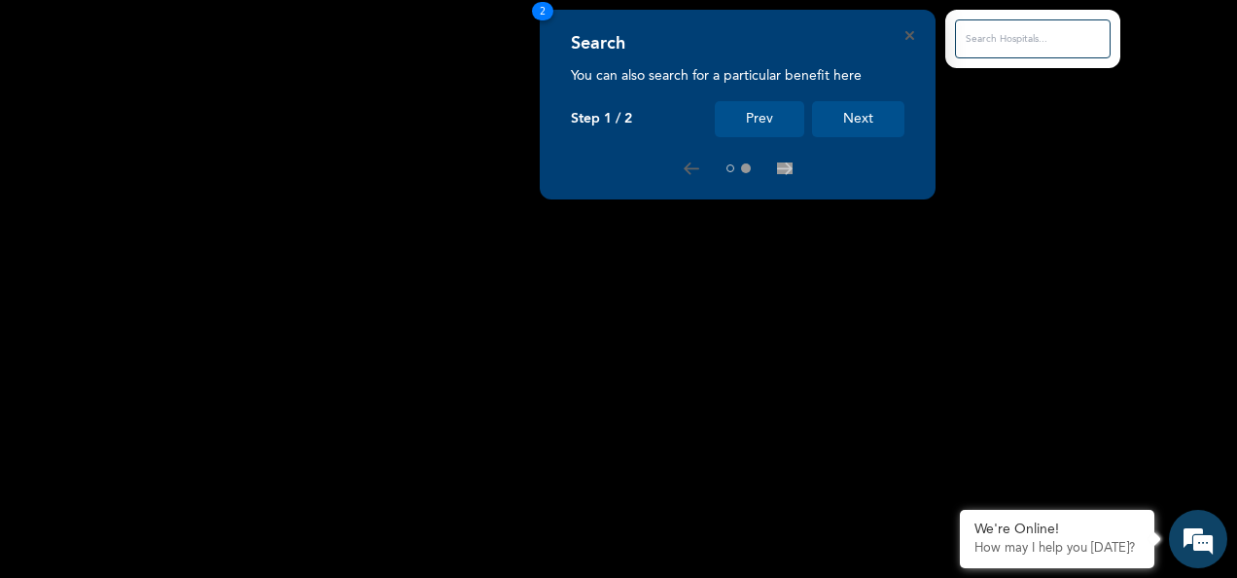
click at [869, 115] on button "Next" at bounding box center [858, 119] width 92 height 36
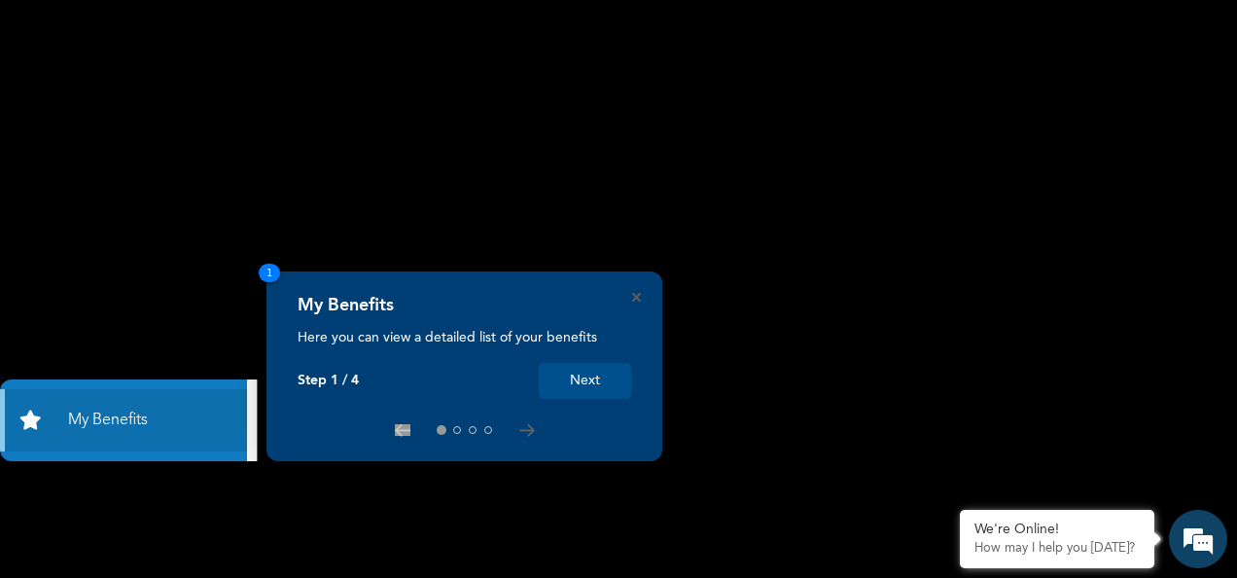
click at [582, 372] on button "Next" at bounding box center [585, 381] width 92 height 36
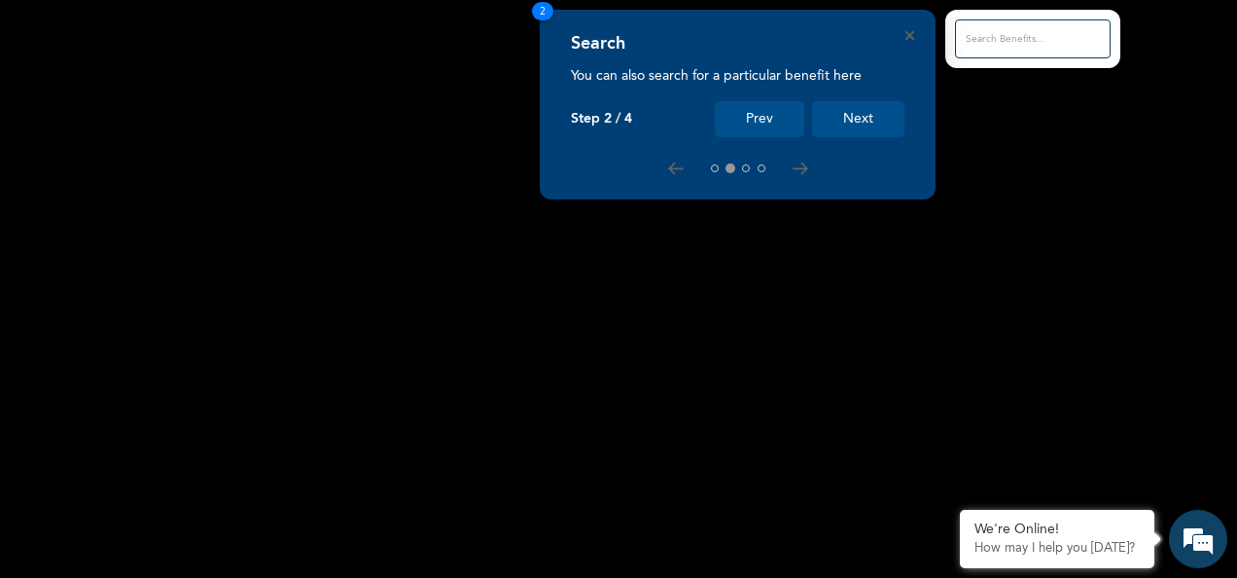
click at [869, 119] on button "Next" at bounding box center [858, 119] width 92 height 36
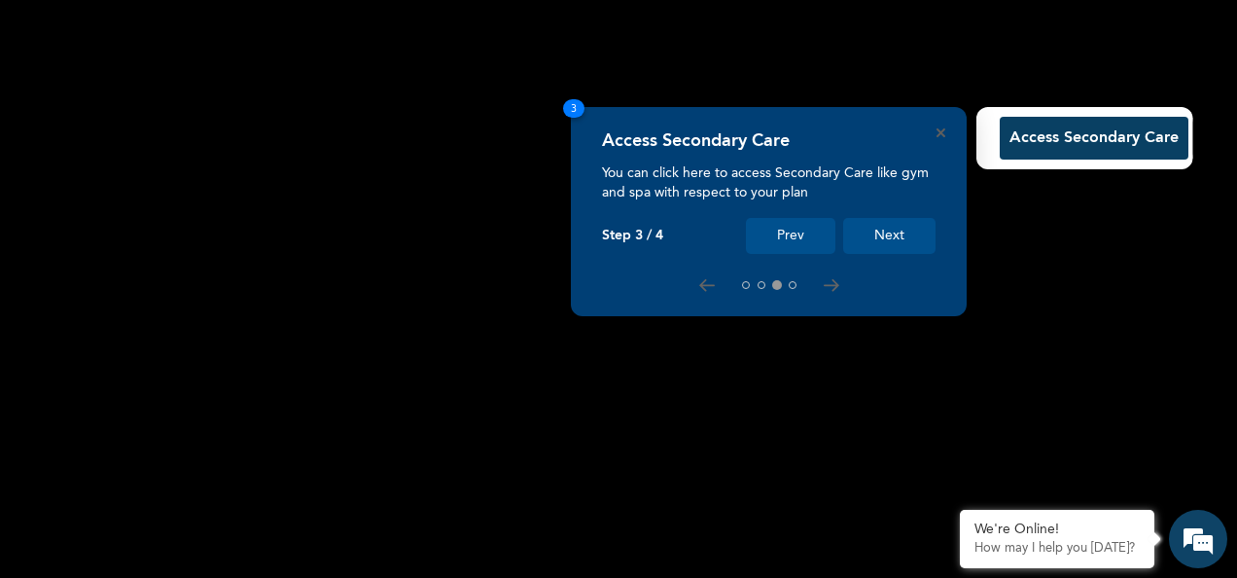
click at [1039, 140] on button "Access Secondary Care" at bounding box center [1094, 138] width 189 height 43
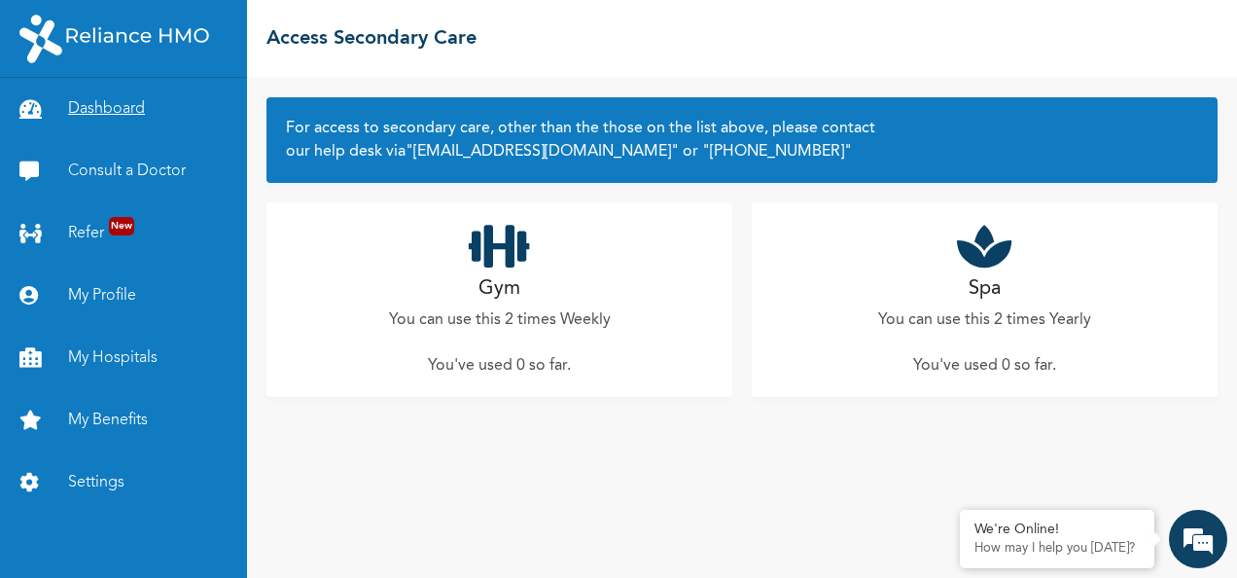
click at [105, 120] on link "Dashboard" at bounding box center [123, 109] width 247 height 62
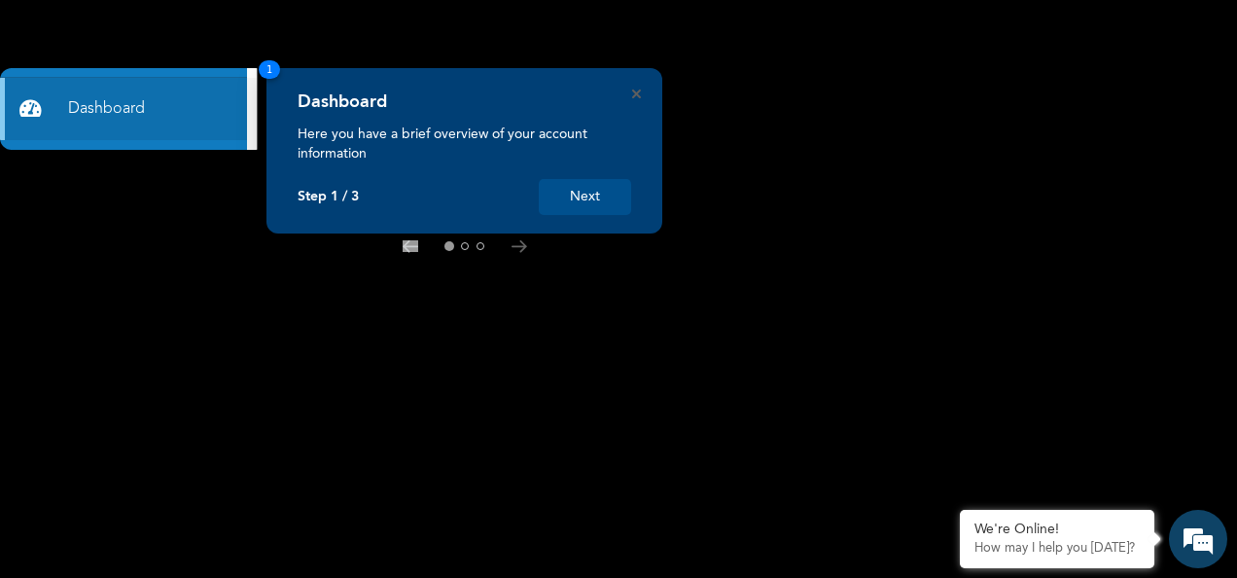
click at [575, 200] on button "Next" at bounding box center [585, 197] width 92 height 36
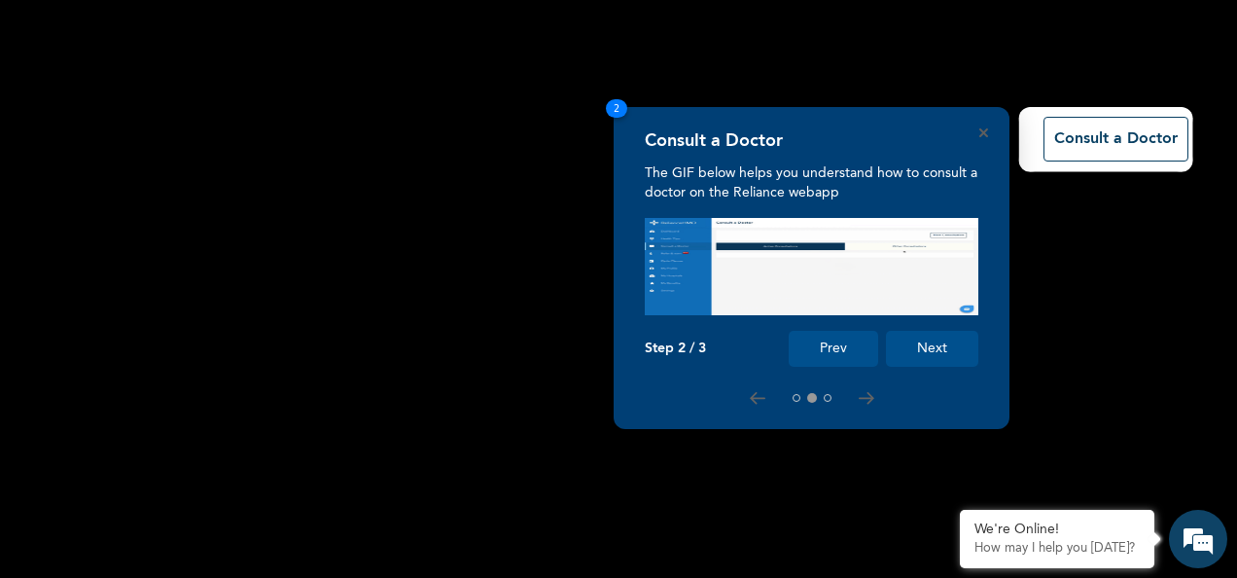
click at [962, 347] on button "Next" at bounding box center [932, 349] width 92 height 36
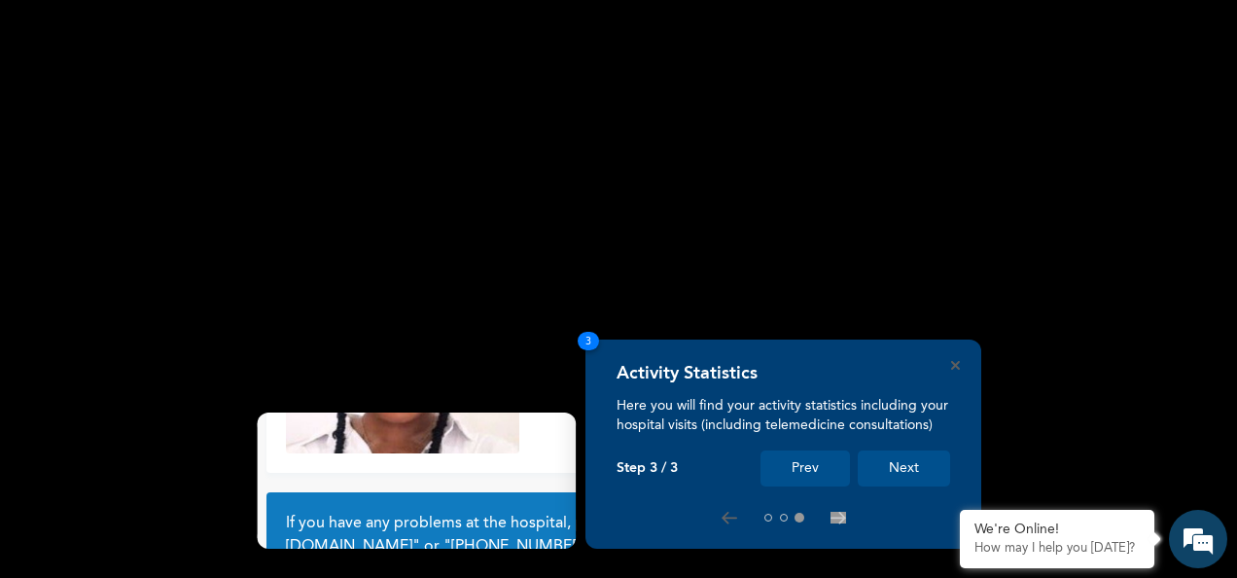
scroll to position [175, 0]
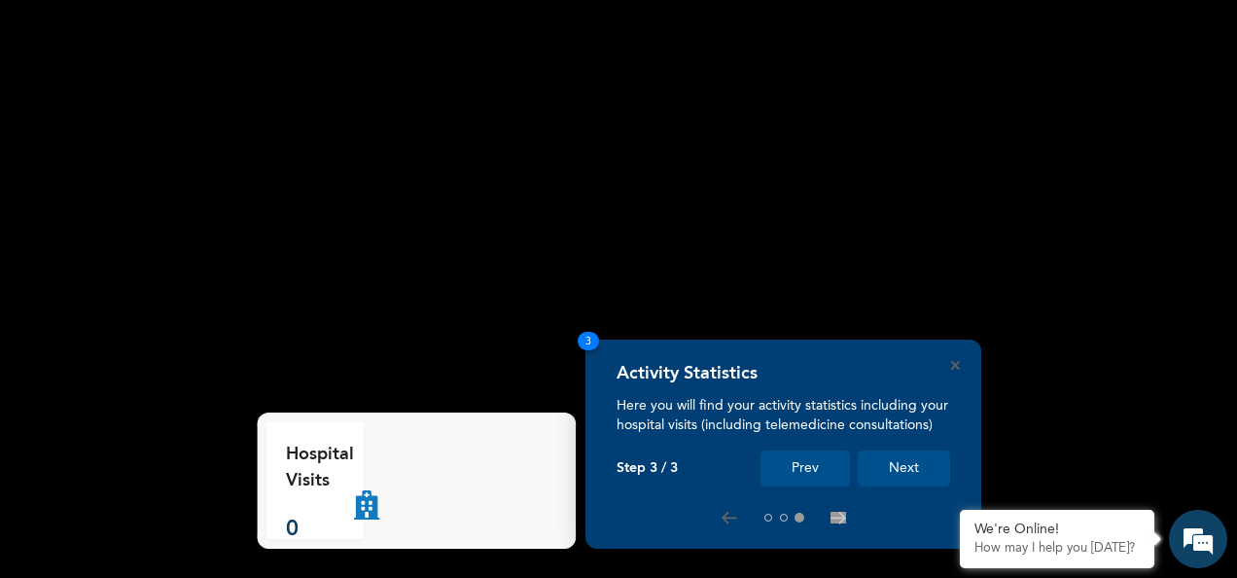
click at [935, 453] on button "Next" at bounding box center [904, 468] width 92 height 36
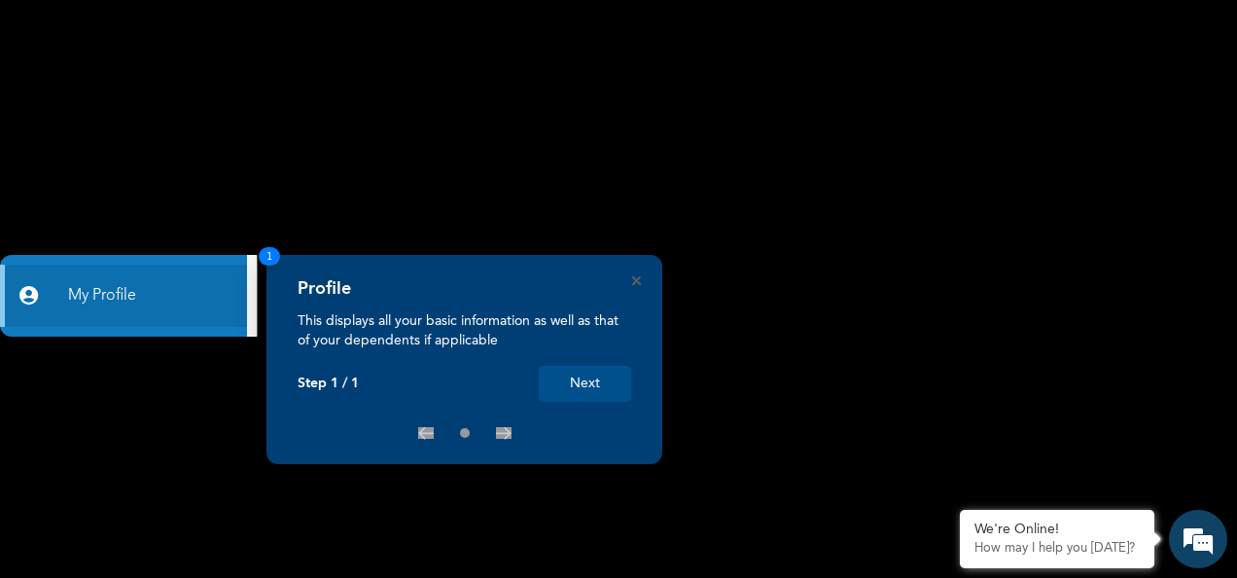
click at [607, 406] on div "Profile This displays all your basic information as well as that of your depend…" at bounding box center [464, 359] width 396 height 209
click at [596, 387] on button "Next" at bounding box center [585, 384] width 92 height 36
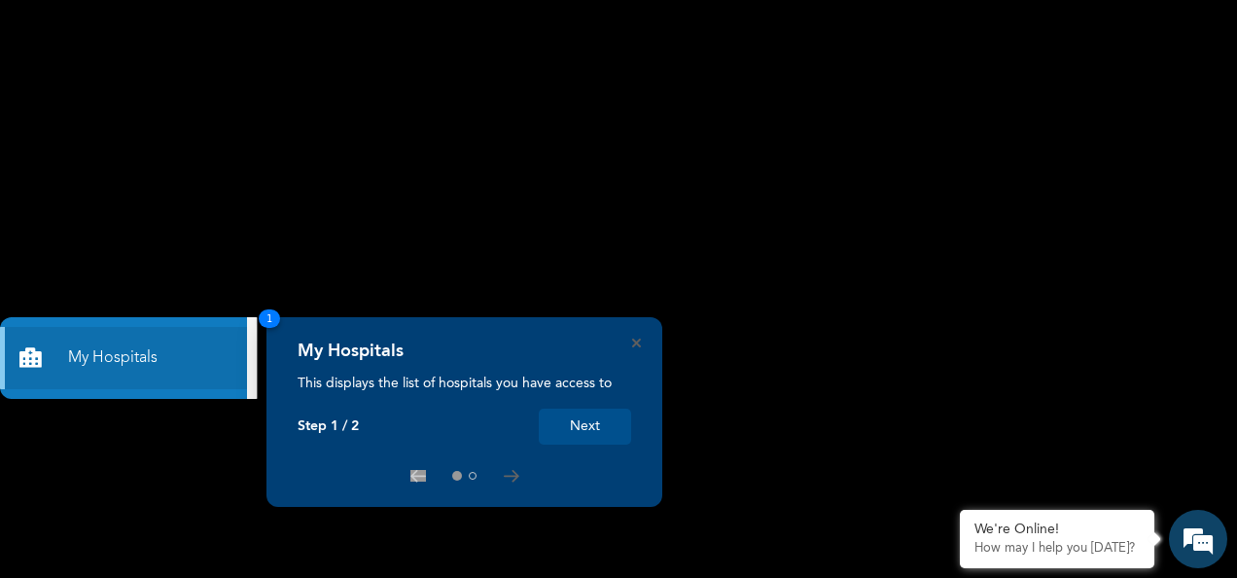
click at [581, 409] on button "Next" at bounding box center [585, 426] width 92 height 36
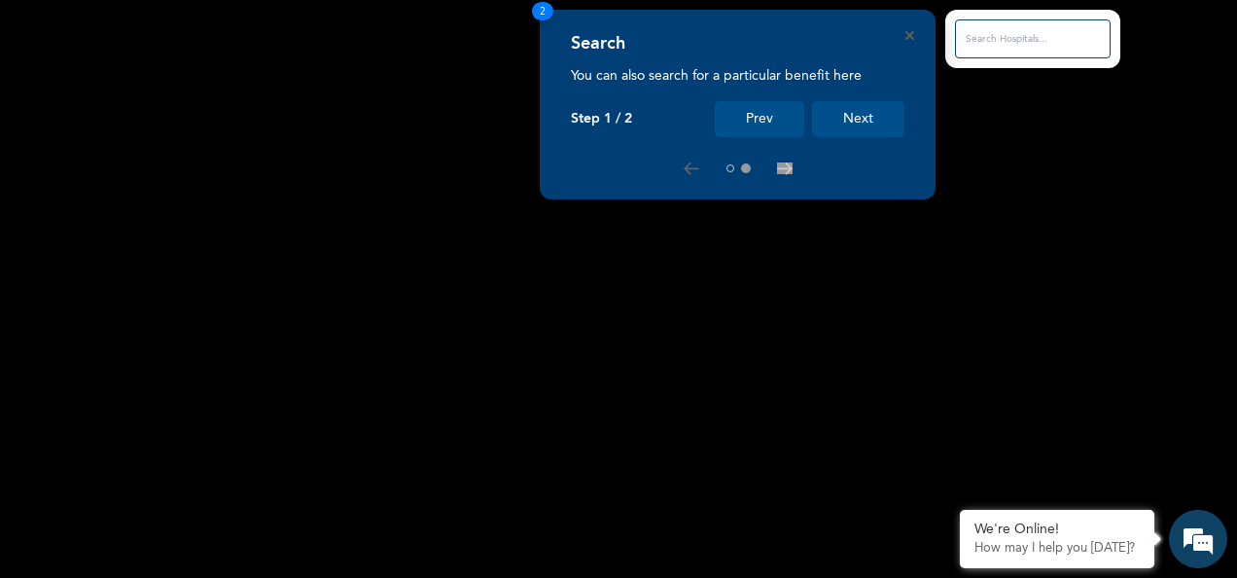
click at [624, 268] on rect at bounding box center [618, 289] width 1237 height 578
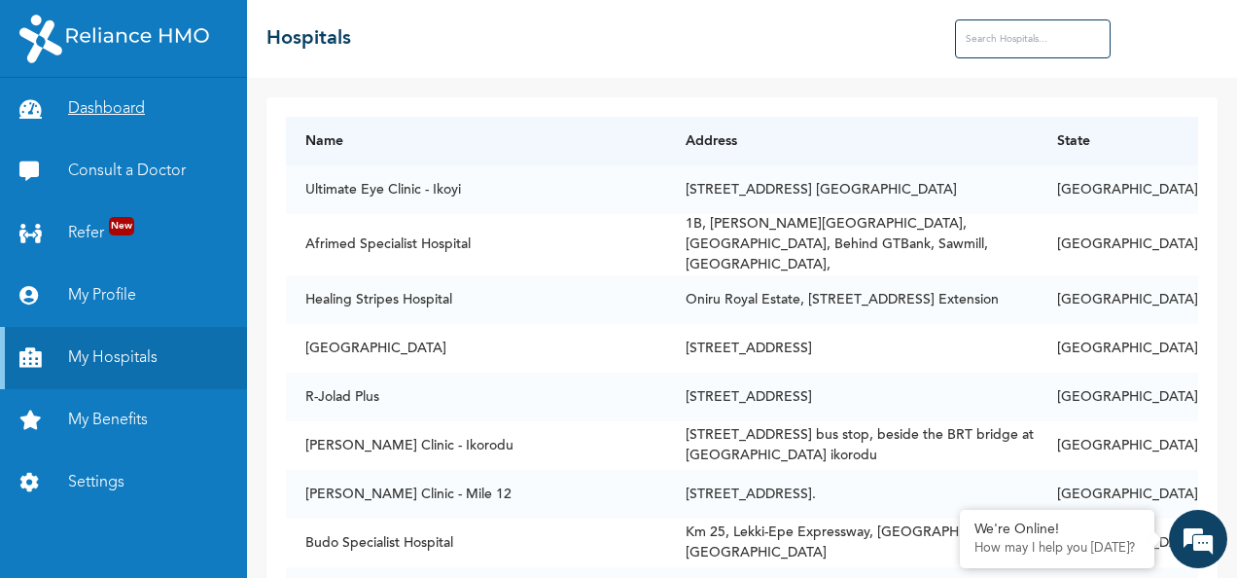
click at [132, 115] on link "Dashboard" at bounding box center [123, 109] width 247 height 62
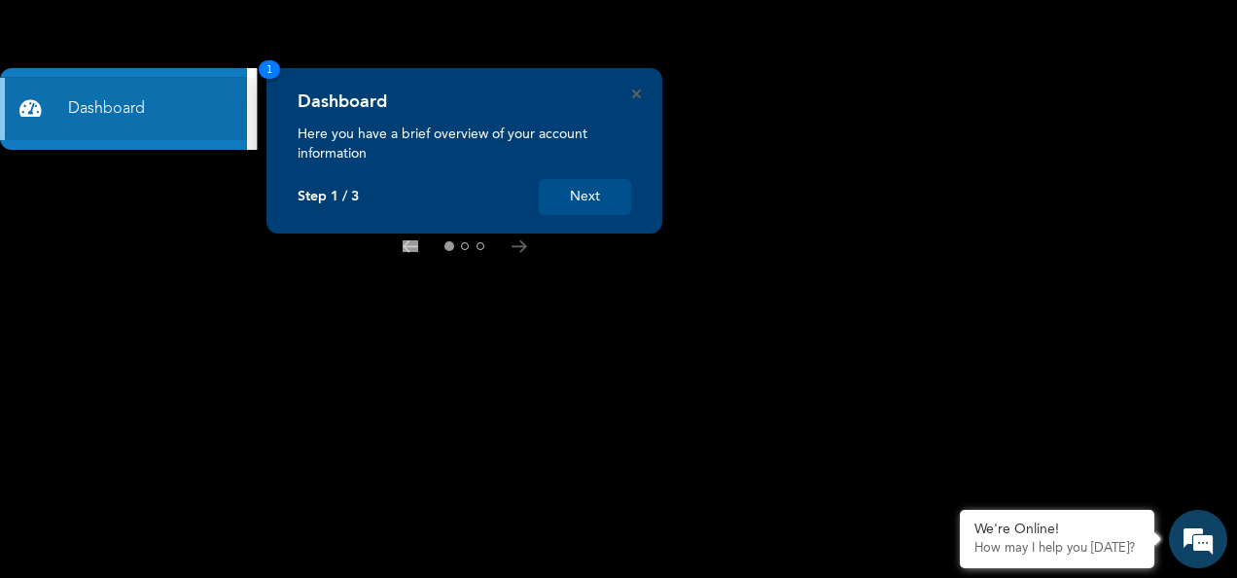
click at [613, 183] on button "Next" at bounding box center [585, 197] width 92 height 36
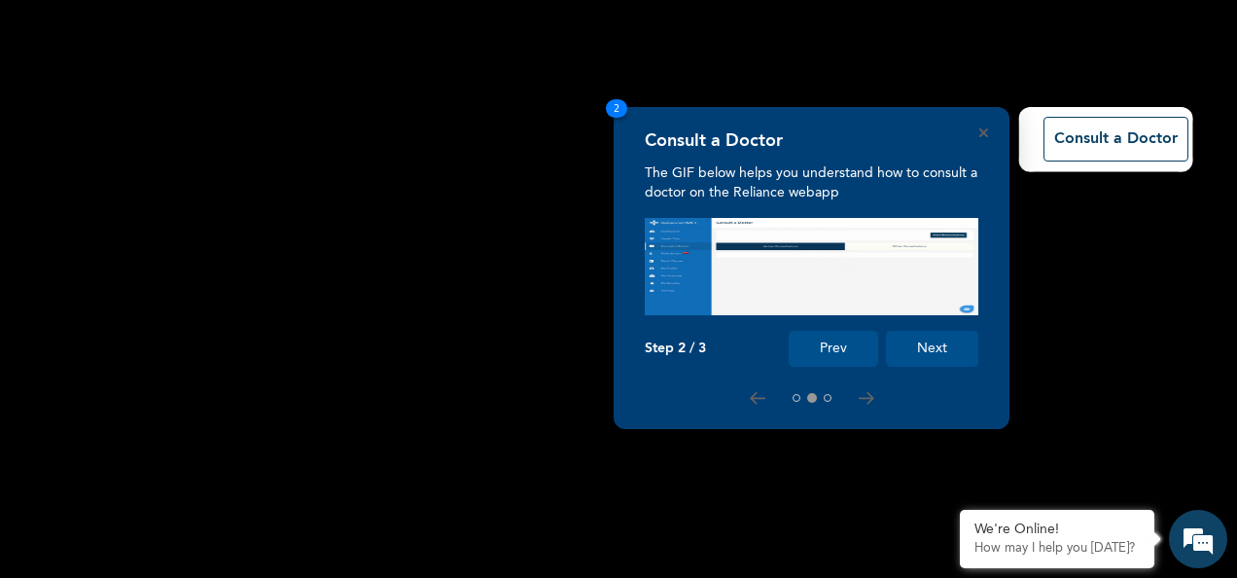
click at [960, 350] on button "Next" at bounding box center [932, 349] width 92 height 36
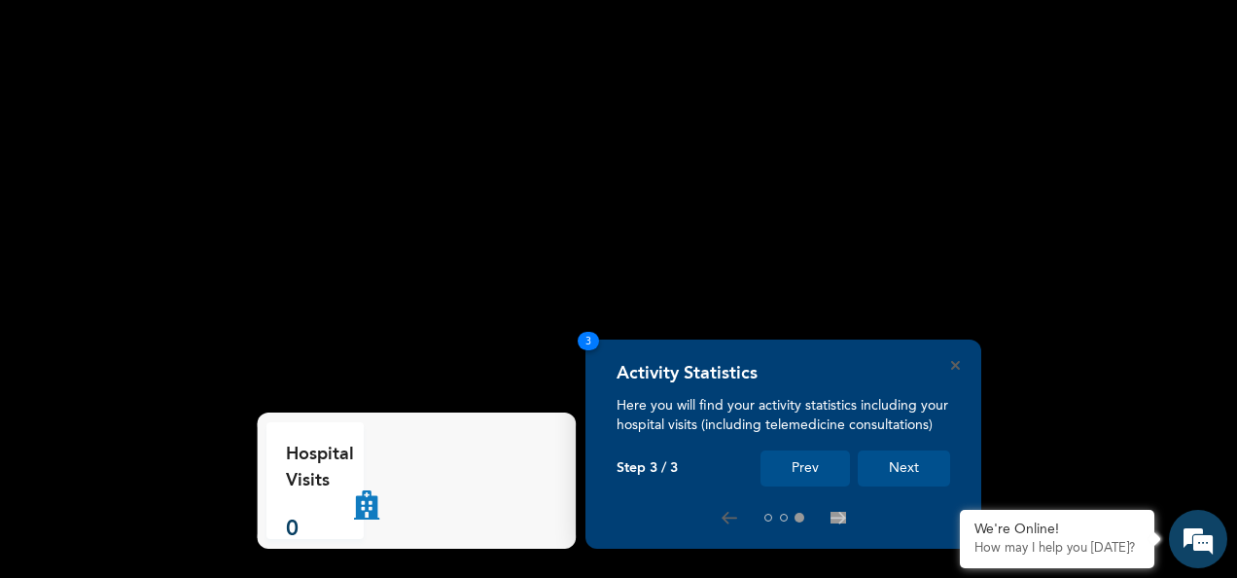
click at [928, 461] on button "Next" at bounding box center [904, 468] width 92 height 36
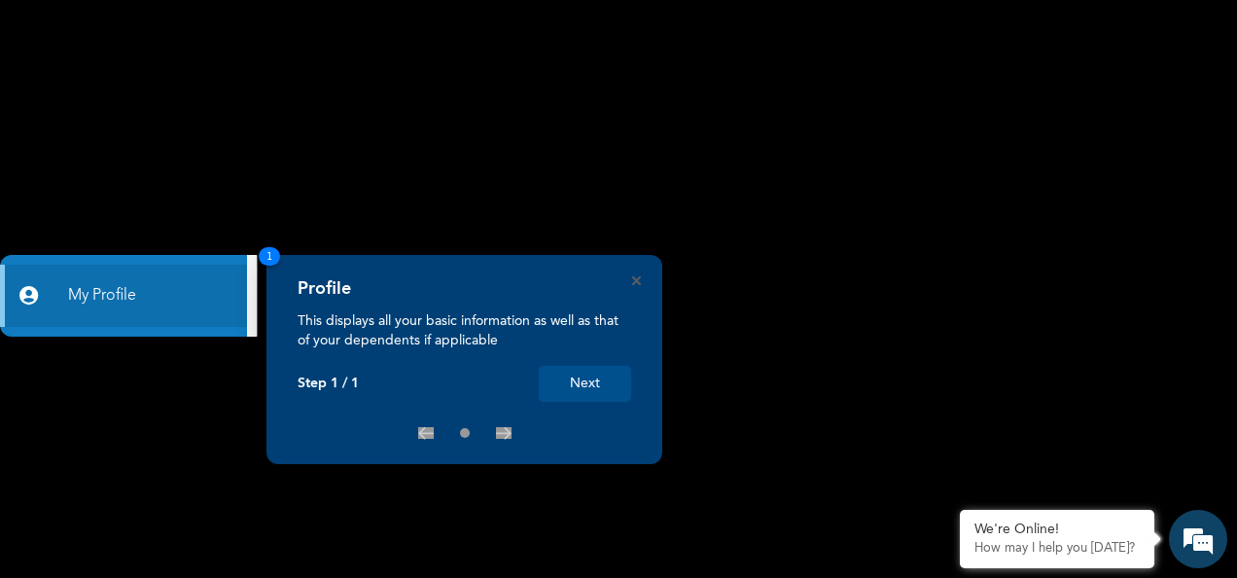
click at [587, 371] on button "Next" at bounding box center [585, 384] width 92 height 36
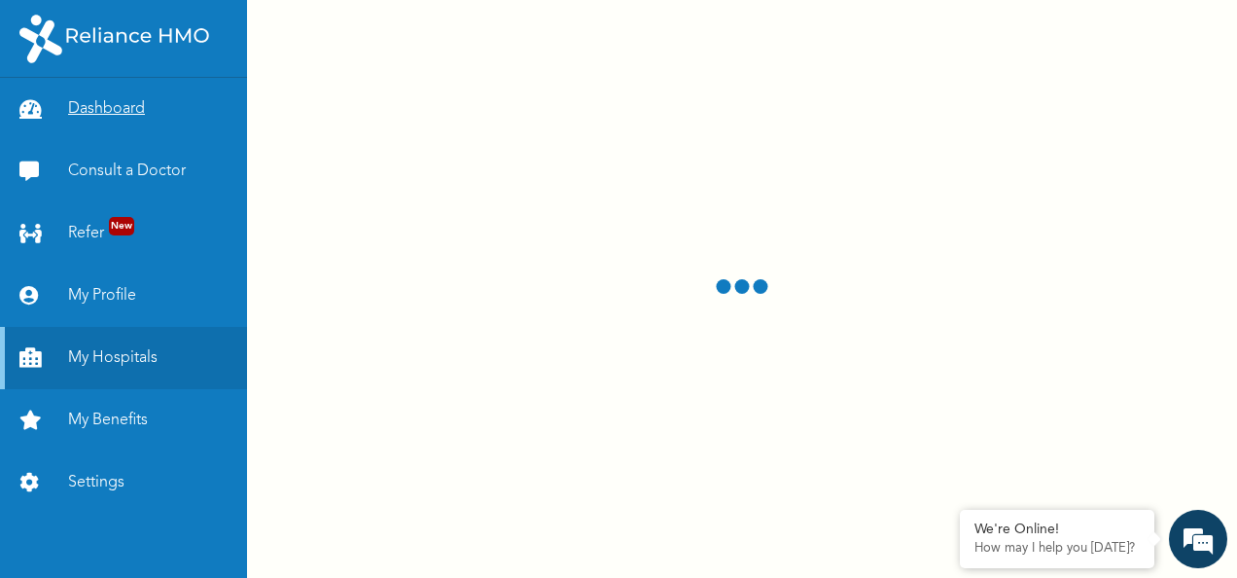
click at [124, 99] on link "Dashboard" at bounding box center [123, 109] width 247 height 62
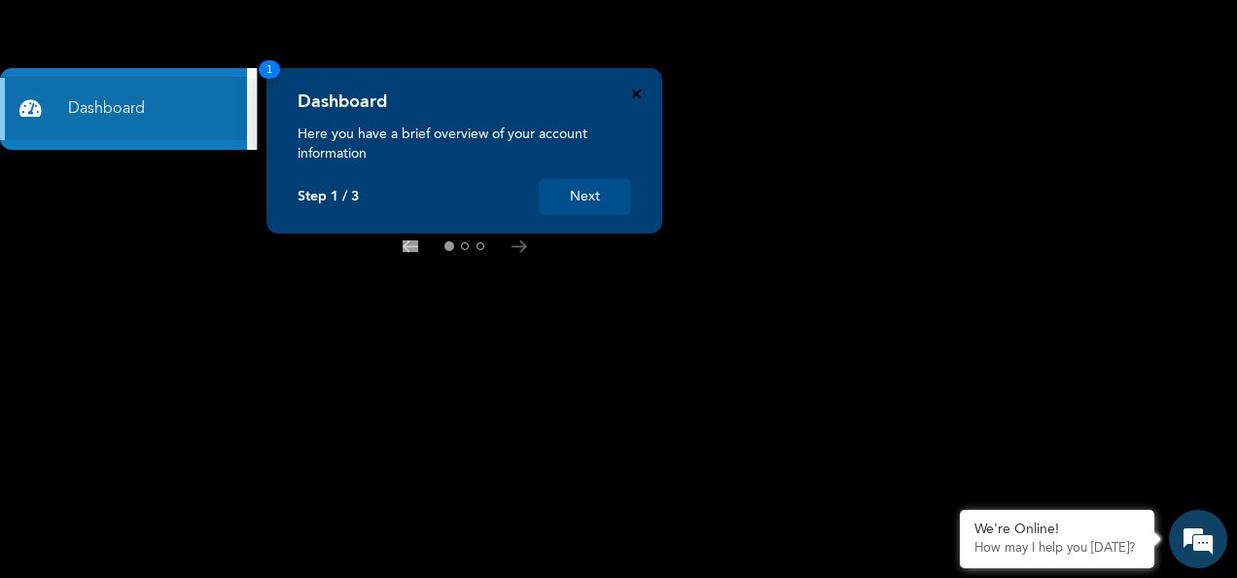
click at [634, 93] on icon "Close" at bounding box center [636, 93] width 9 height 9
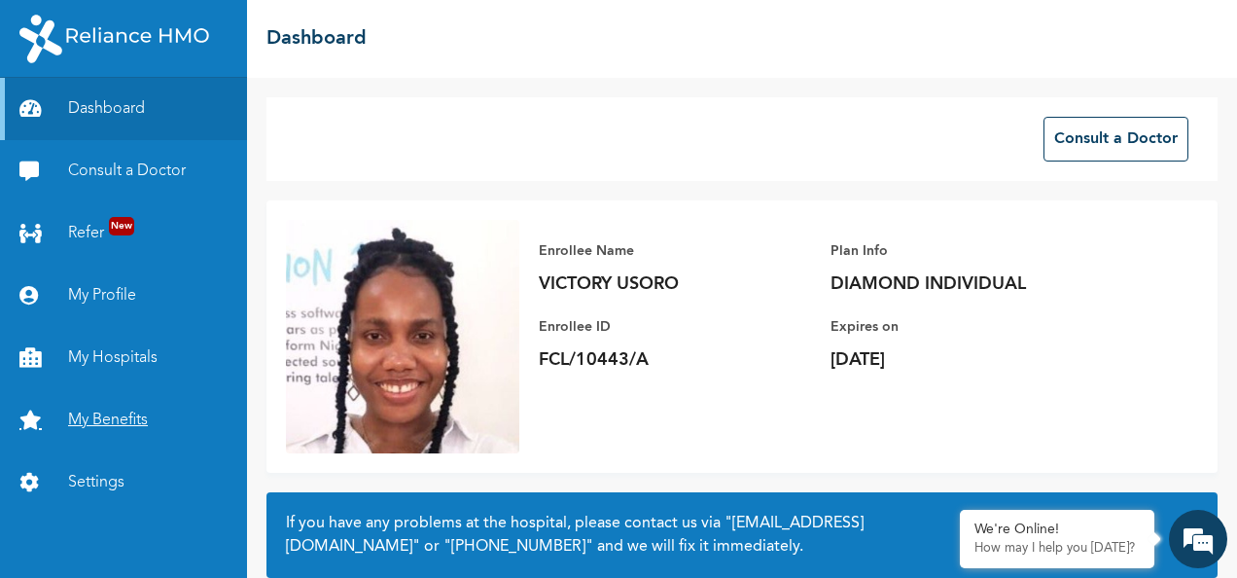
click at [85, 410] on link "My Benefits" at bounding box center [123, 420] width 247 height 62
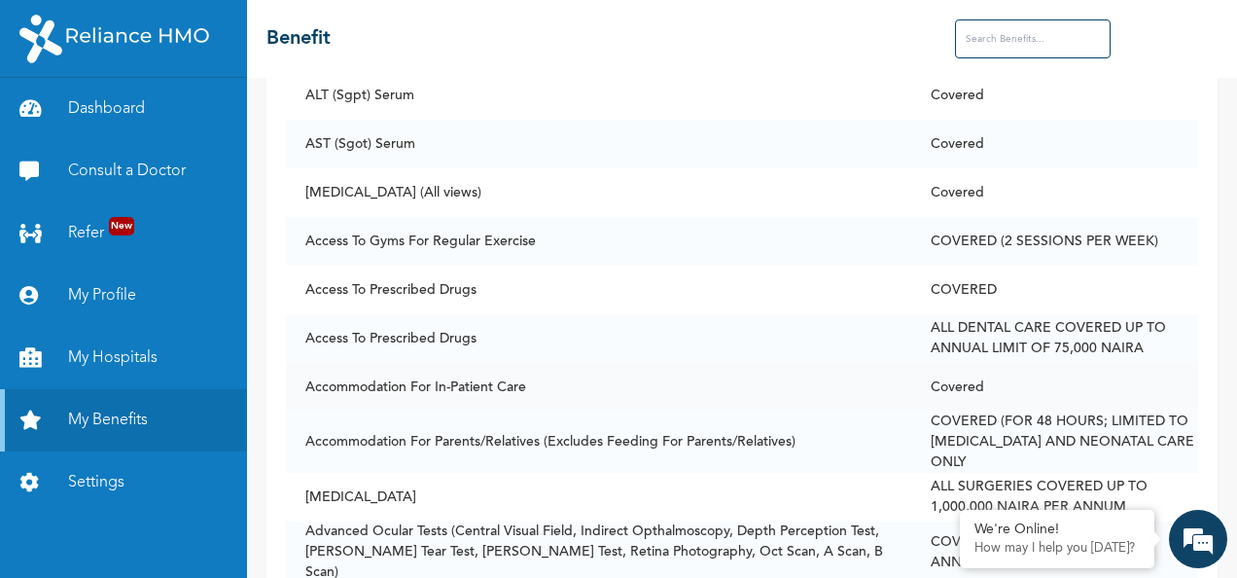
scroll to position [248, 0]
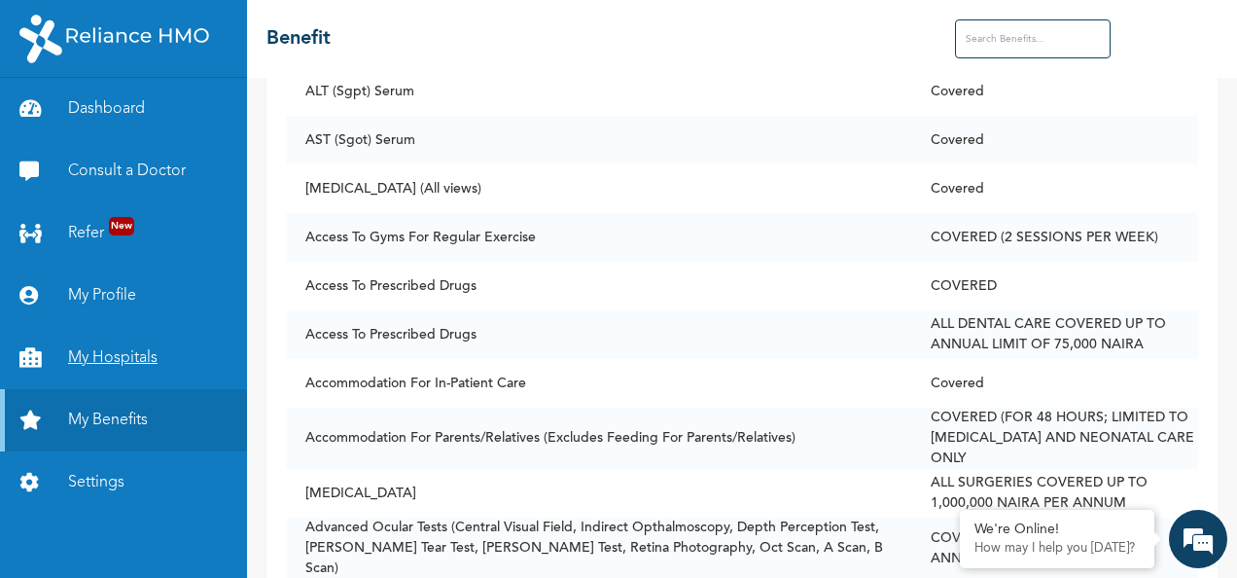
click at [112, 362] on link "My Hospitals" at bounding box center [123, 358] width 247 height 62
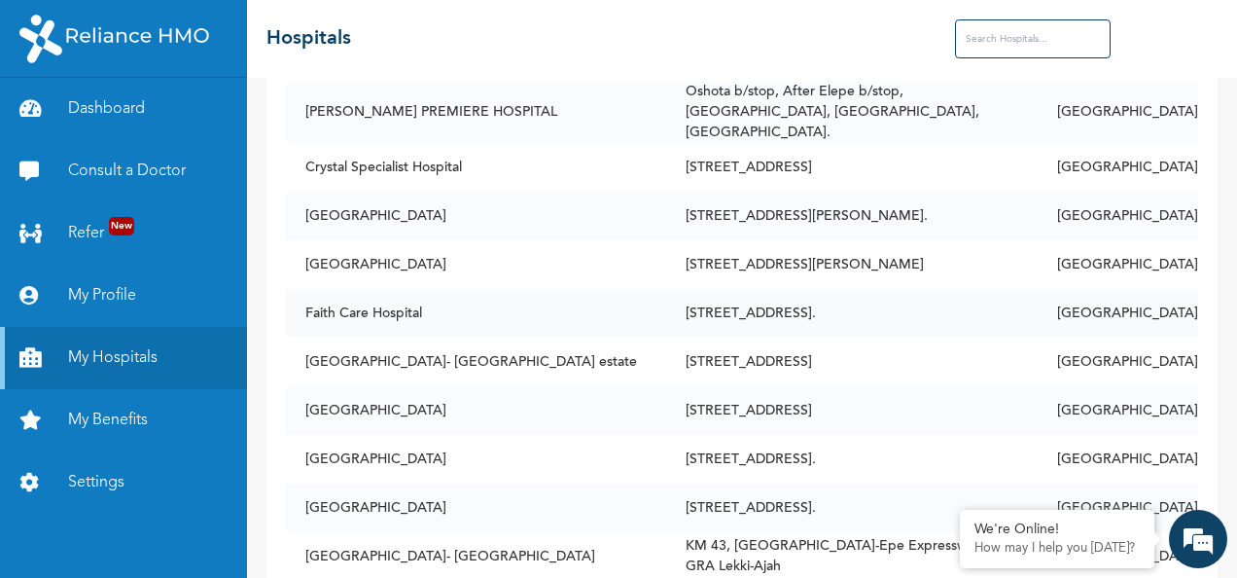
scroll to position [940, 0]
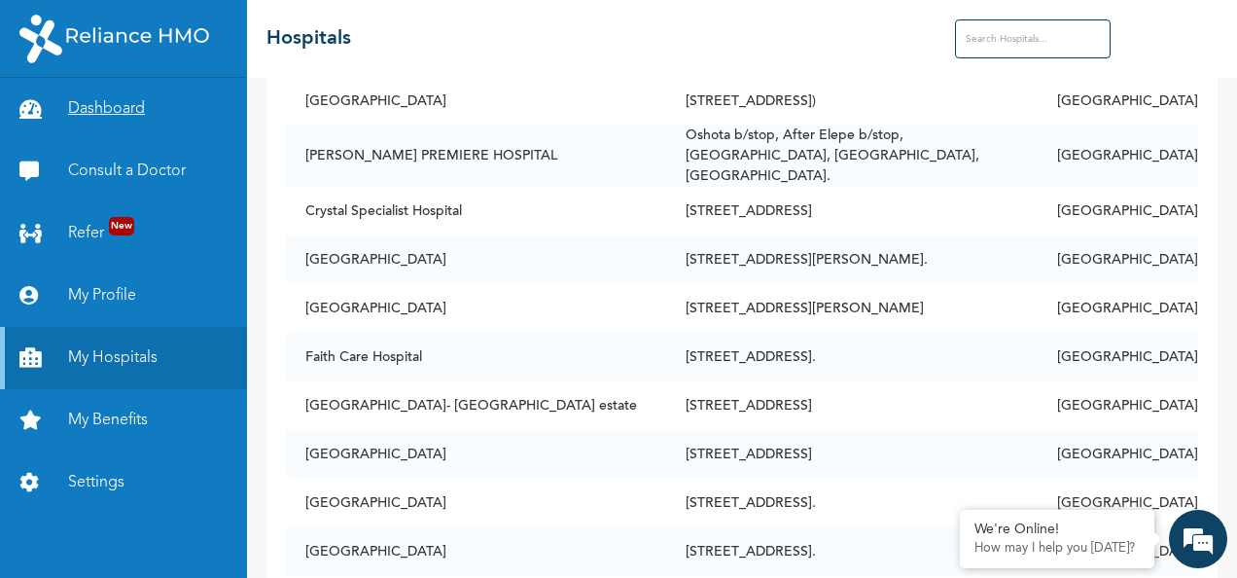
click at [119, 95] on link "Dashboard" at bounding box center [123, 109] width 247 height 62
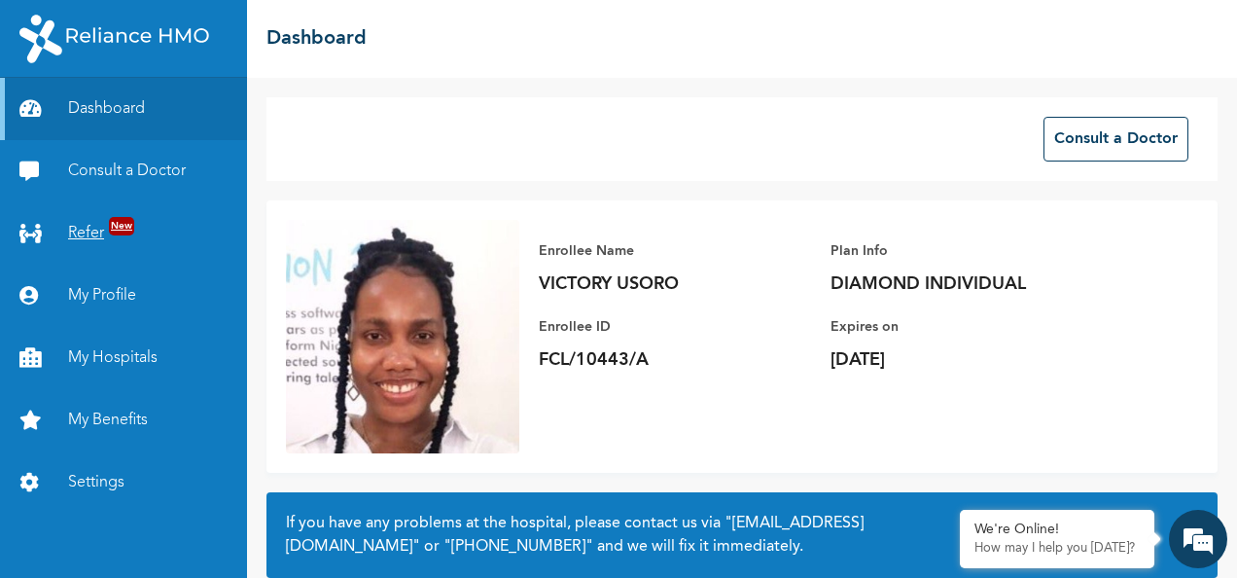
click at [85, 234] on link "Refer New" at bounding box center [123, 233] width 247 height 62
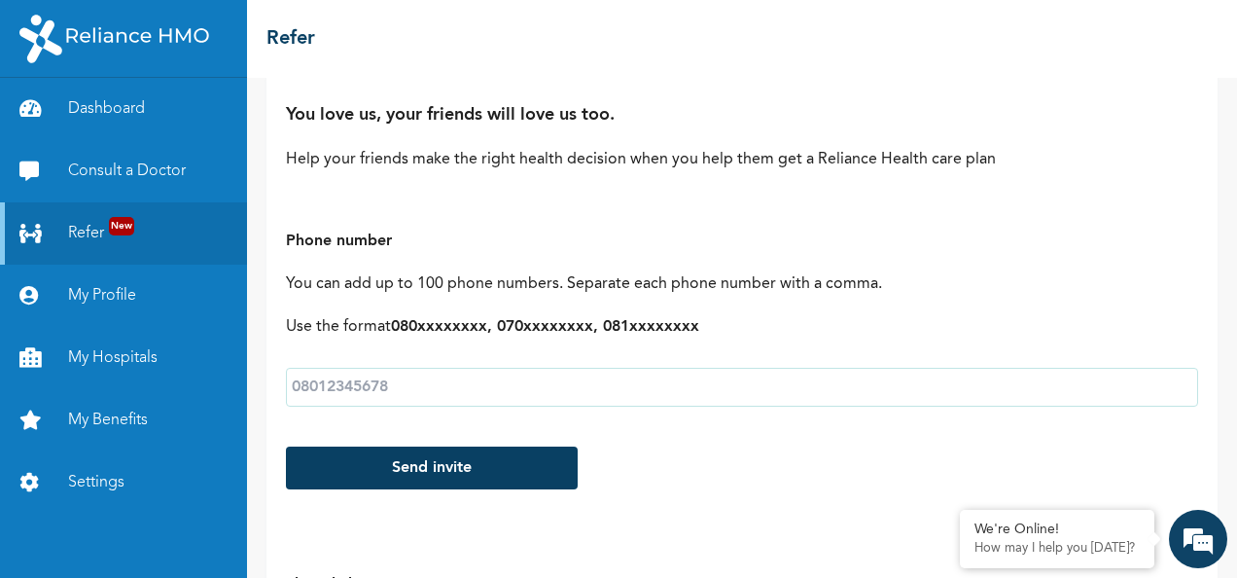
scroll to position [128, 0]
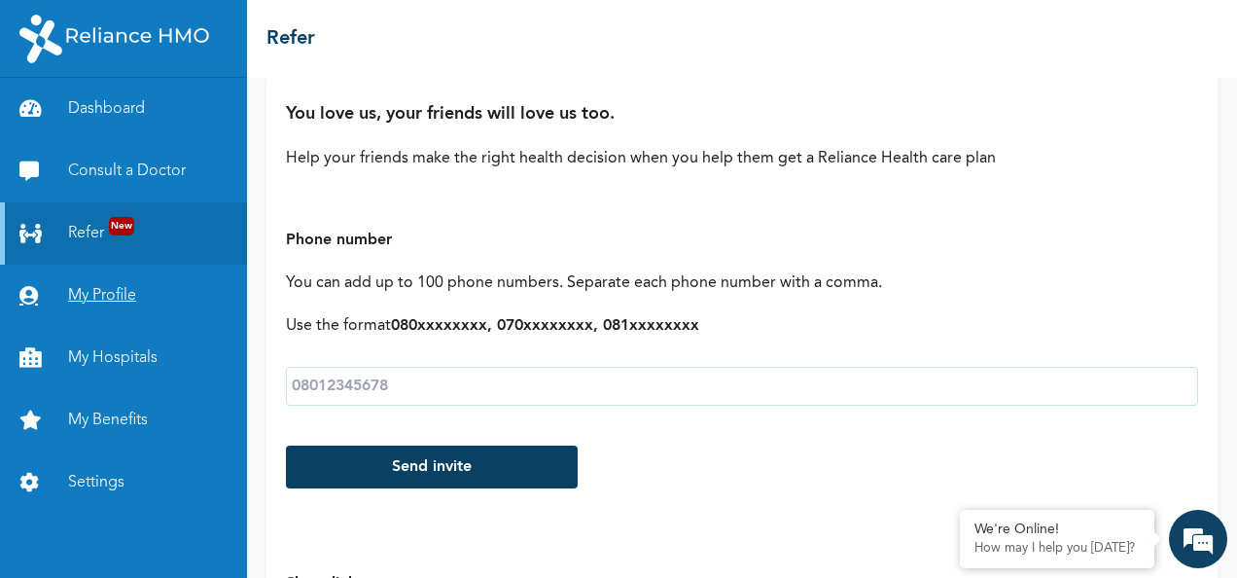
click at [133, 292] on link "My Profile" at bounding box center [123, 296] width 247 height 62
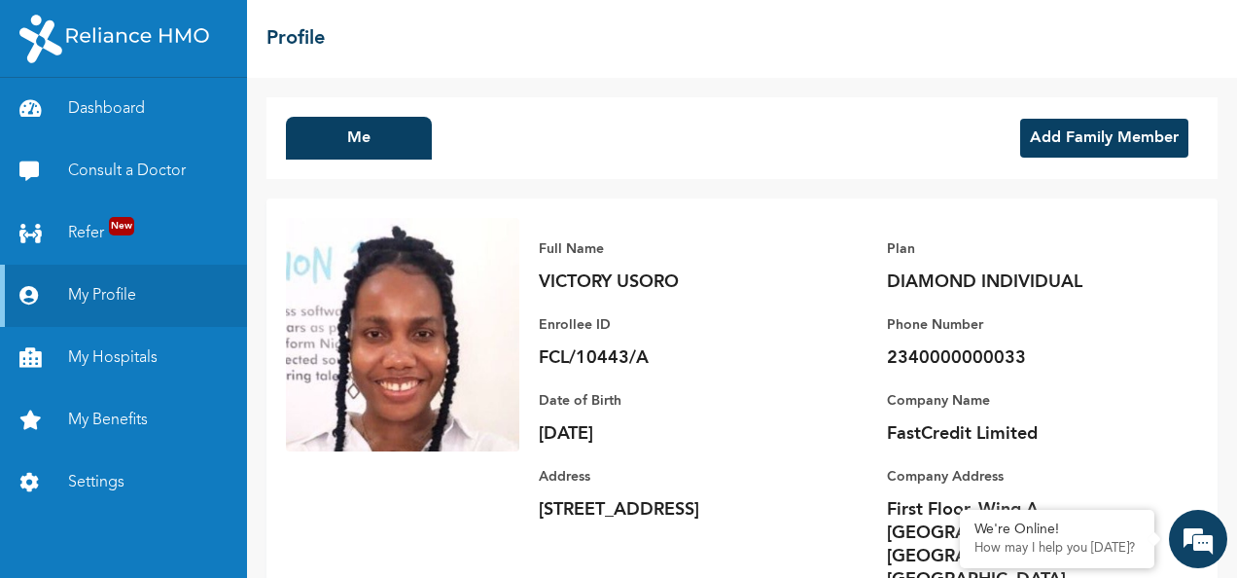
scroll to position [68, 0]
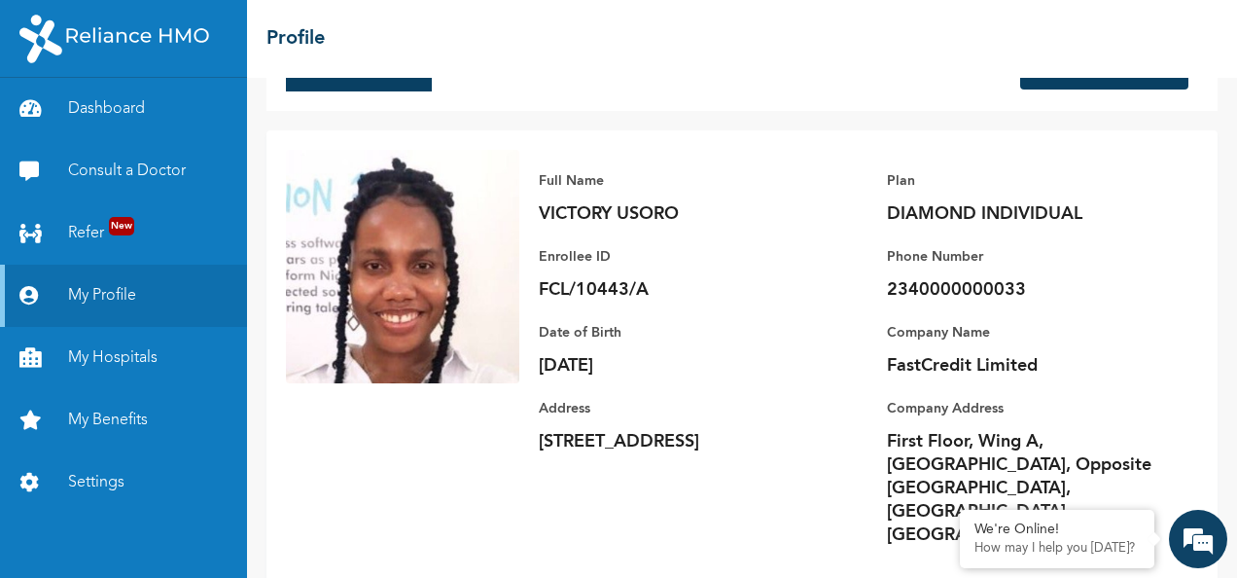
click at [943, 287] on p "2340000000033" at bounding box center [1023, 289] width 272 height 23
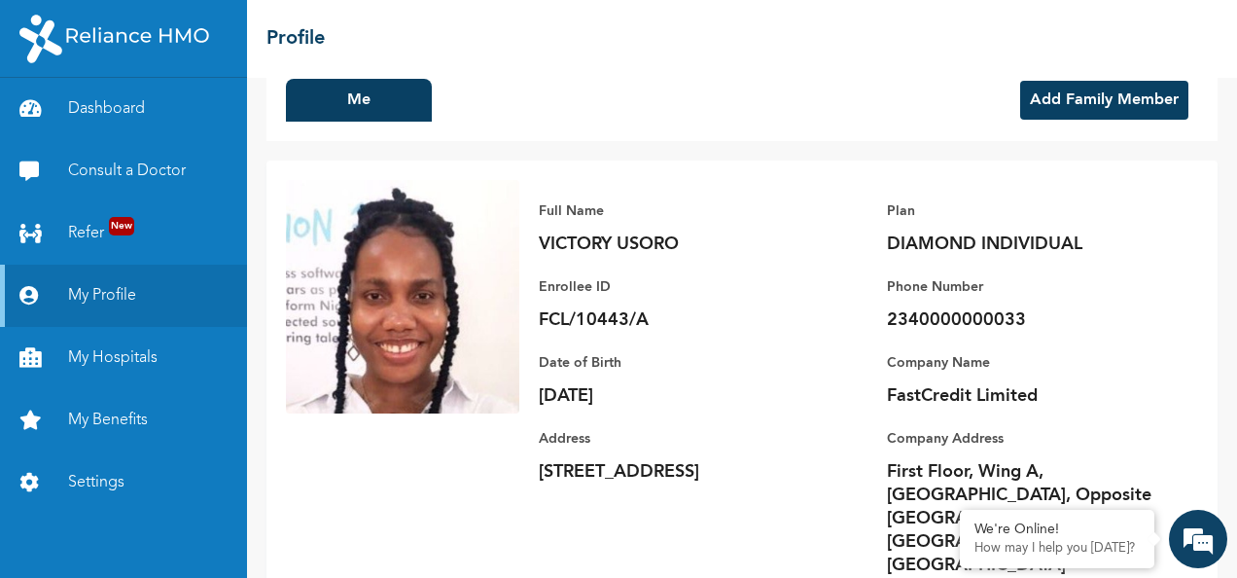
scroll to position [0, 0]
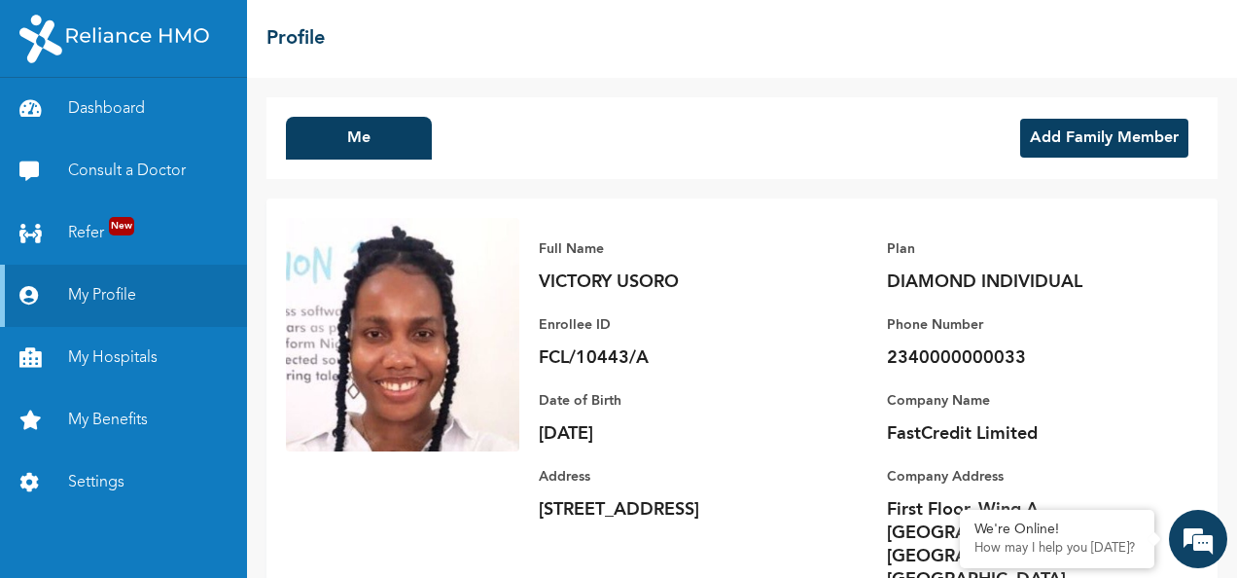
click at [1123, 127] on button "Add Family Member" at bounding box center [1104, 138] width 168 height 39
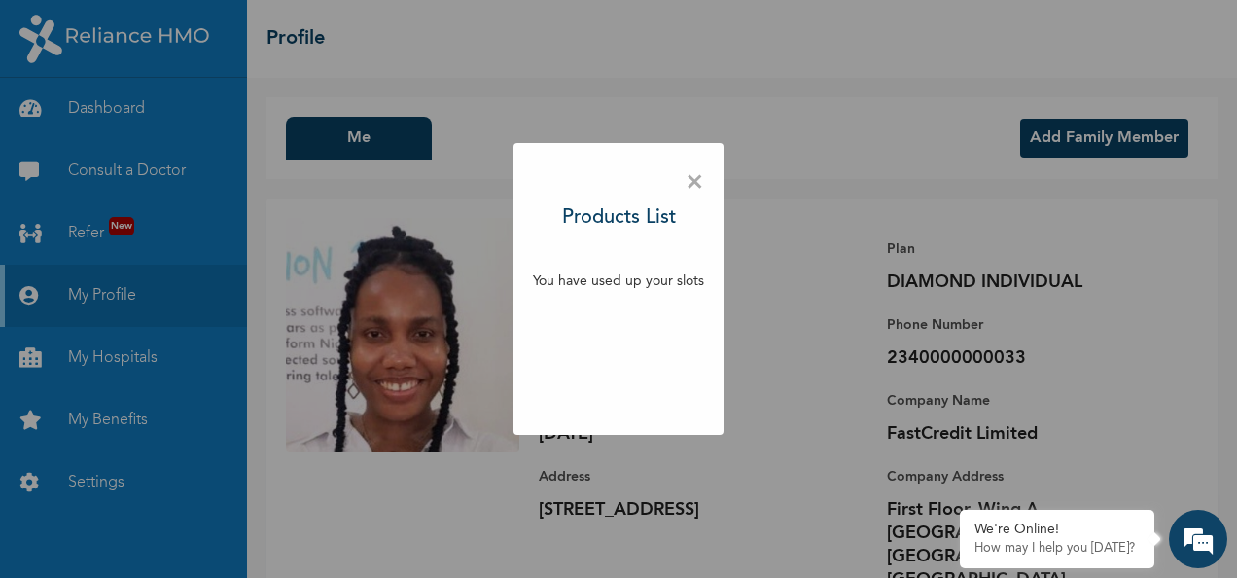
click at [696, 178] on span "×" at bounding box center [695, 182] width 18 height 41
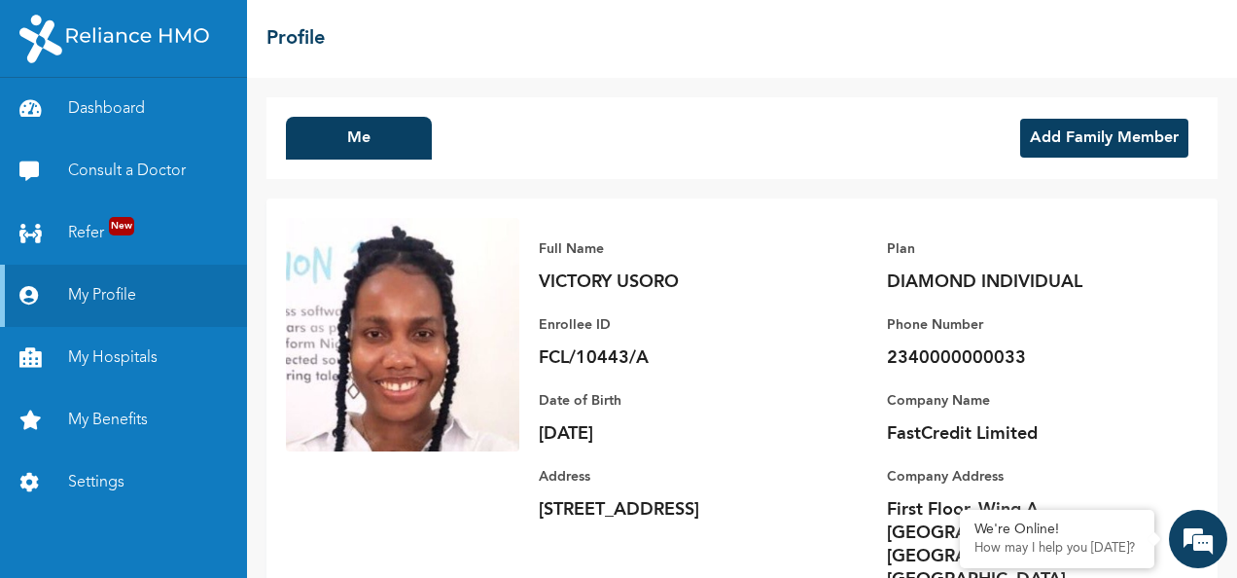
scroll to position [68, 0]
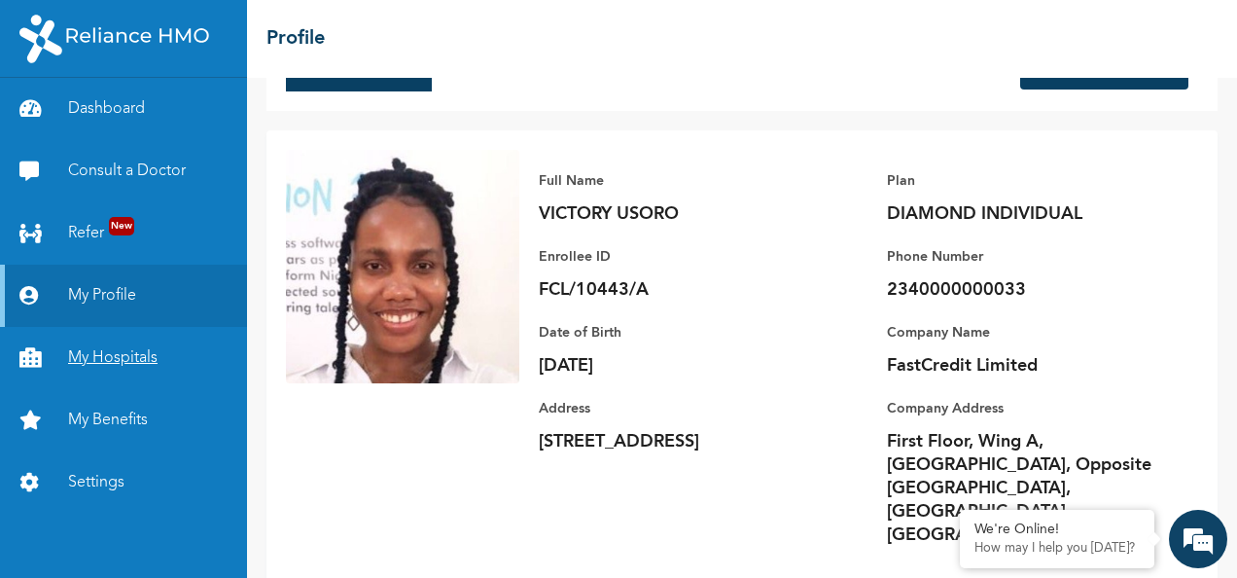
click at [120, 362] on link "My Hospitals" at bounding box center [123, 358] width 247 height 62
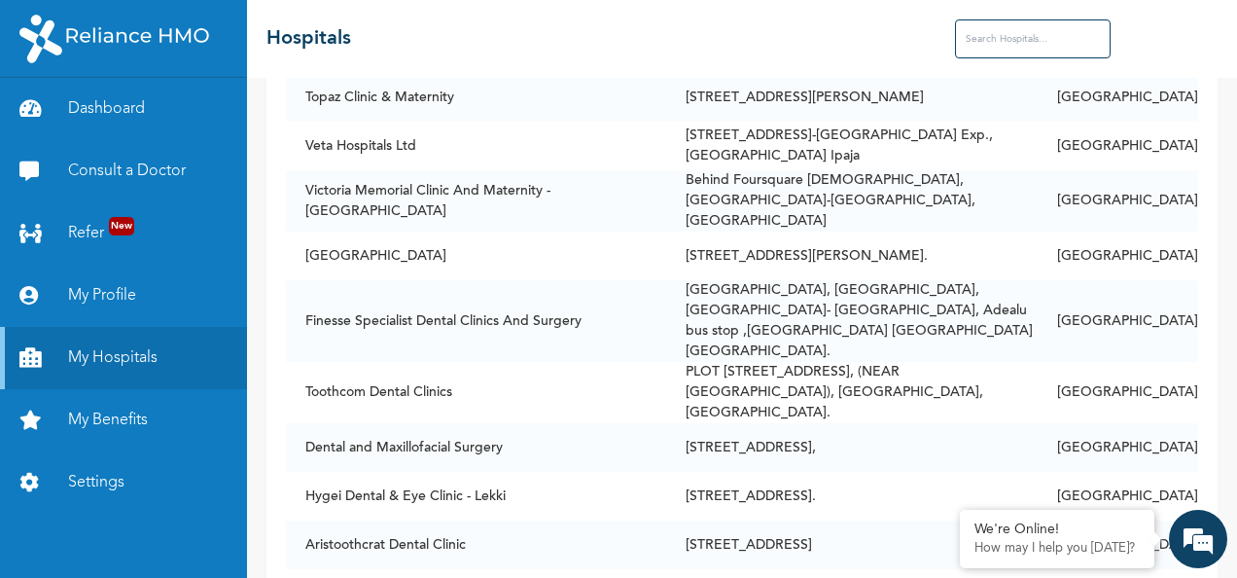
scroll to position [5851, 0]
click at [109, 410] on link "My Benefits" at bounding box center [123, 420] width 247 height 62
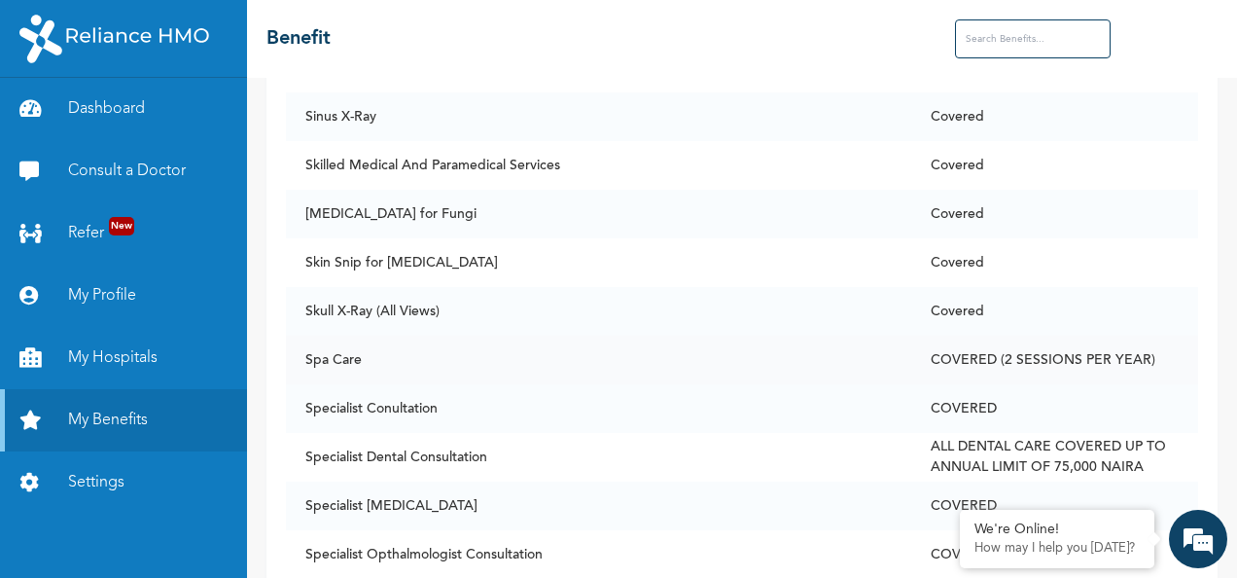
scroll to position [12923, 0]
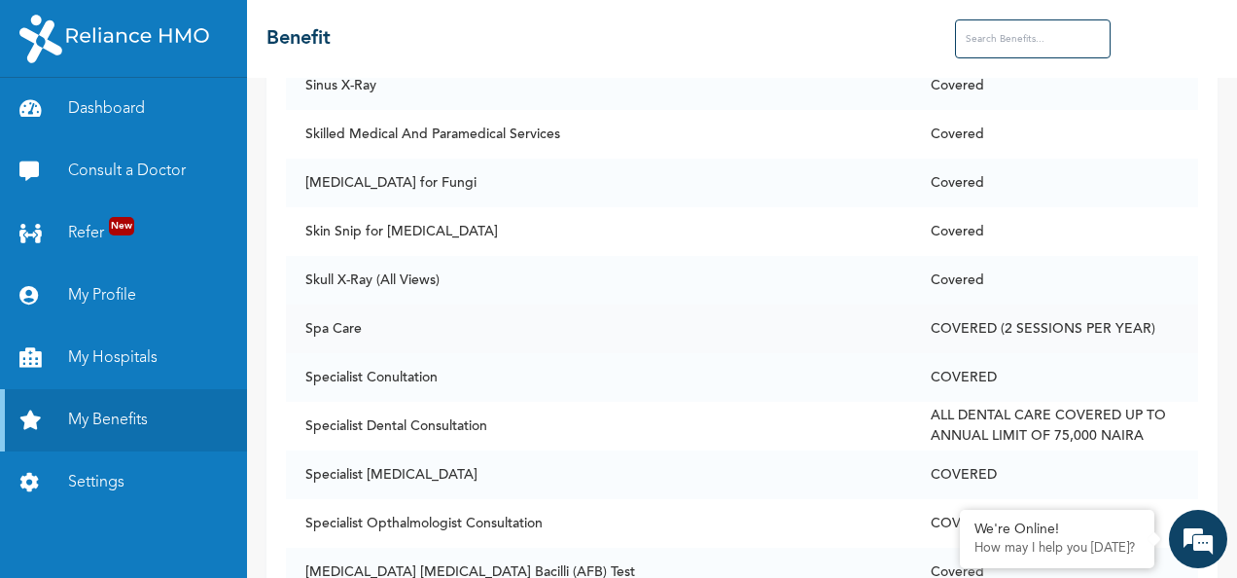
click at [749, 304] on td "Spa Care" at bounding box center [598, 328] width 625 height 49
click at [1013, 304] on td "COVERED (2 SESSIONS PER YEAR)" at bounding box center [1054, 328] width 287 height 49
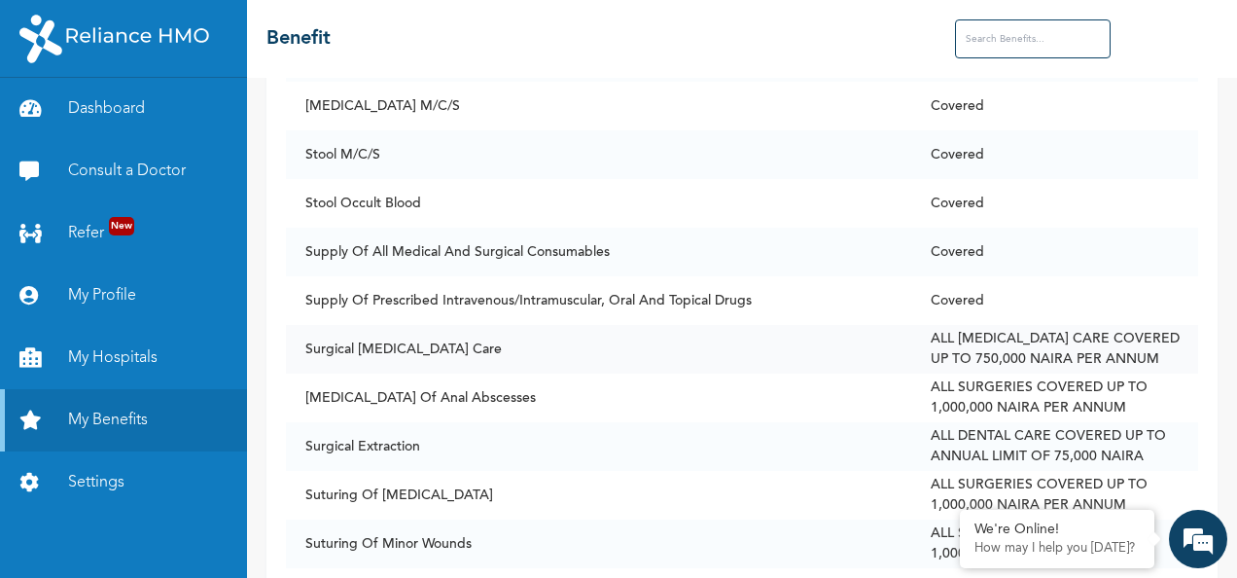
scroll to position [13375, 0]
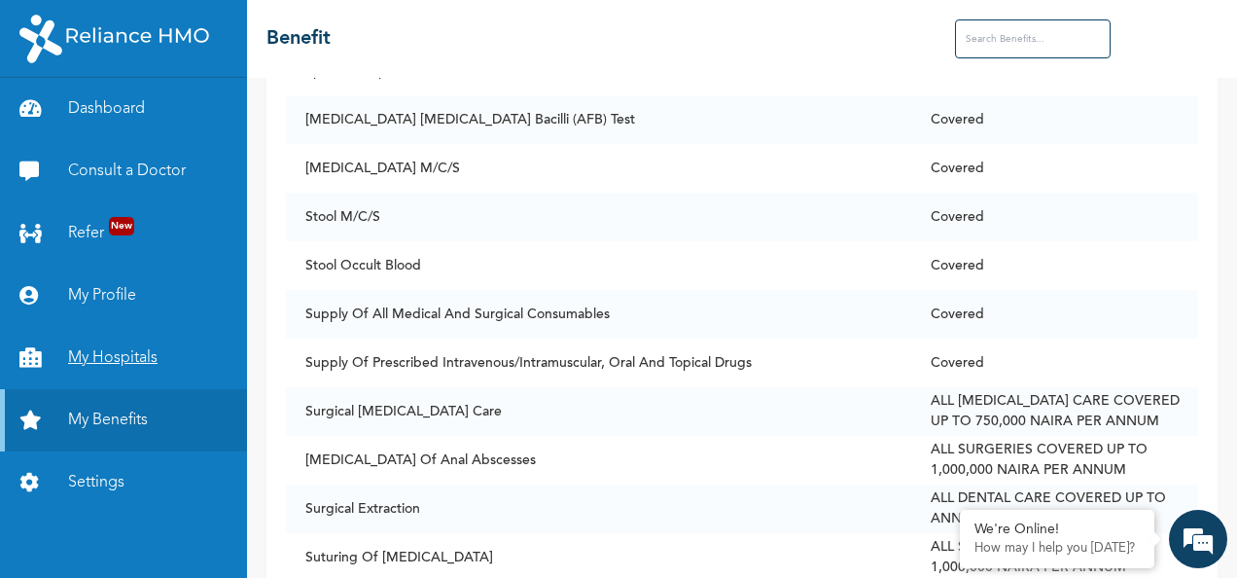
click at [116, 357] on link "My Hospitals" at bounding box center [123, 358] width 247 height 62
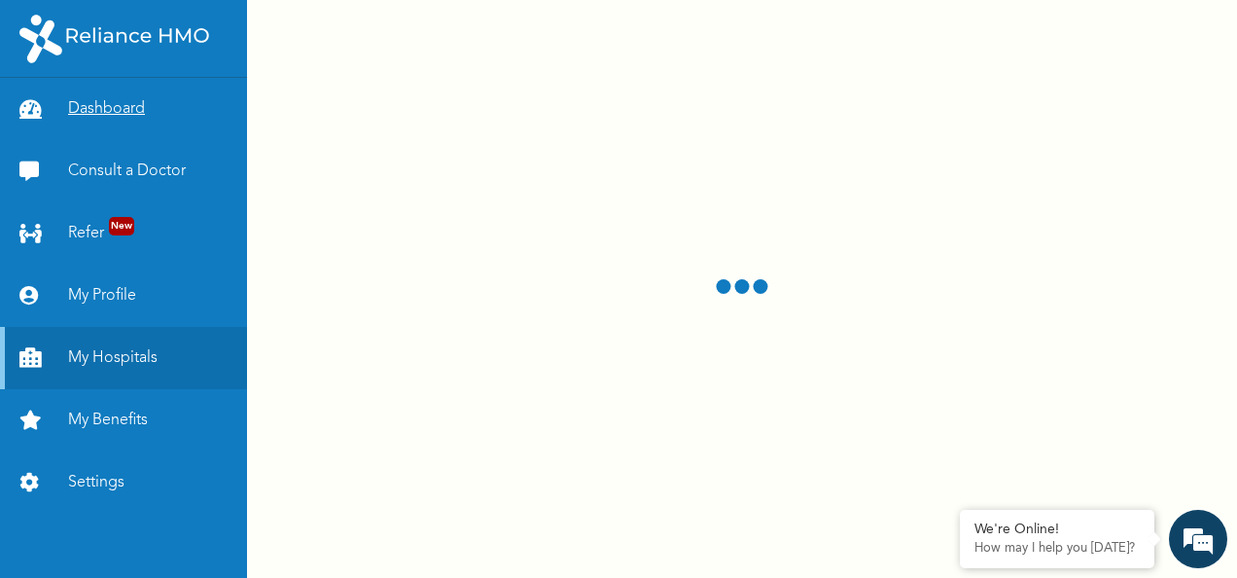
click at [115, 93] on link "Dashboard" at bounding box center [123, 109] width 247 height 62
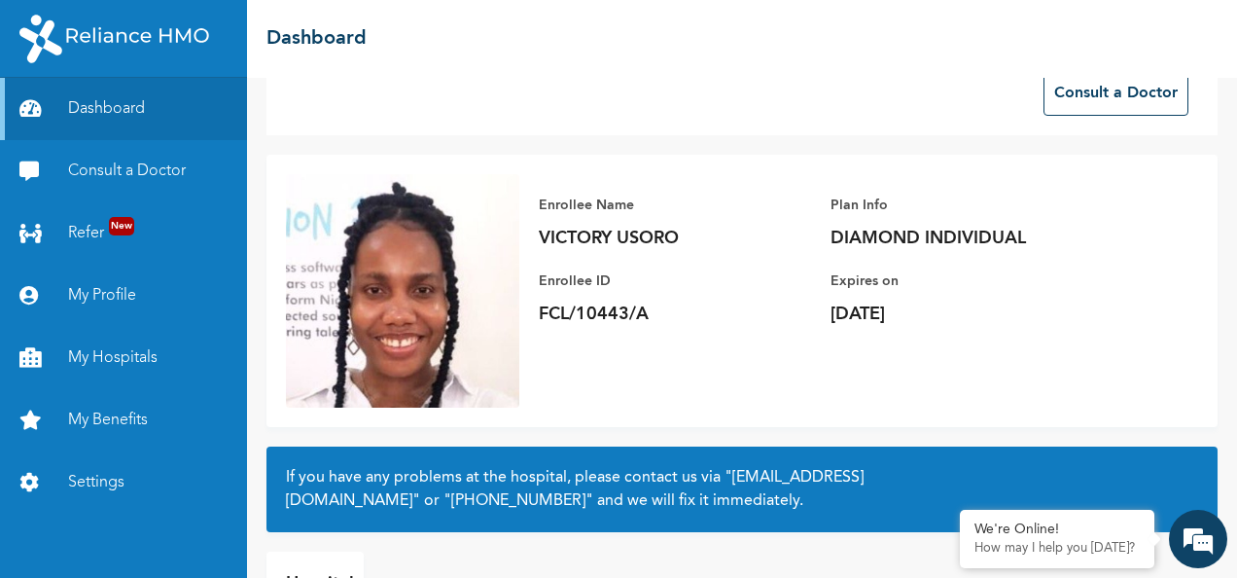
scroll to position [69, 0]
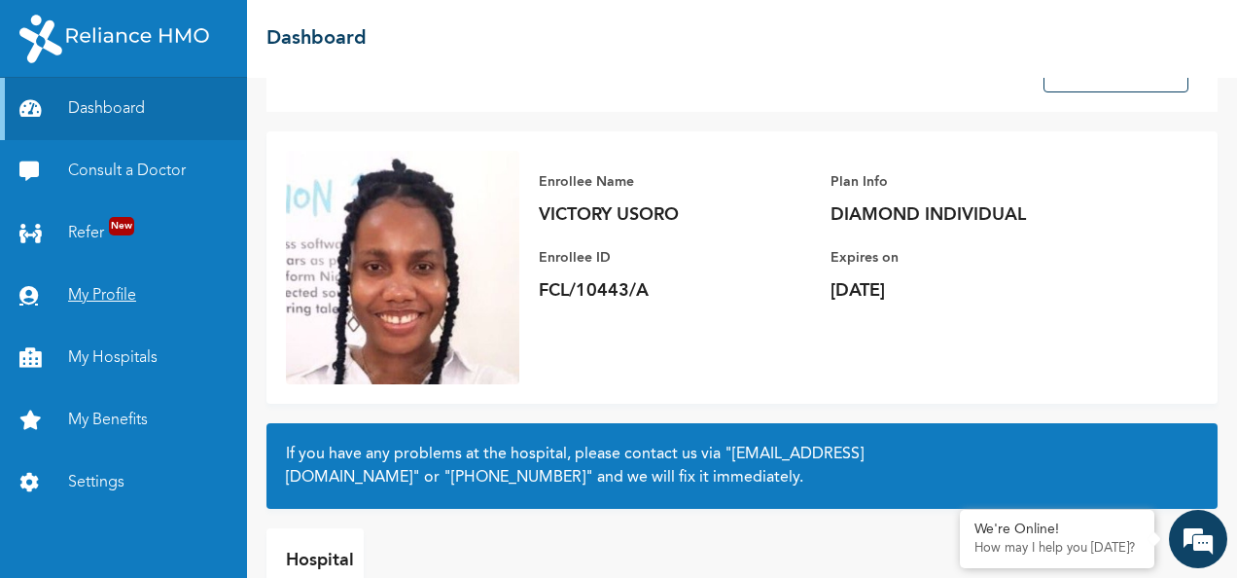
click at [111, 300] on link "My Profile" at bounding box center [123, 296] width 247 height 62
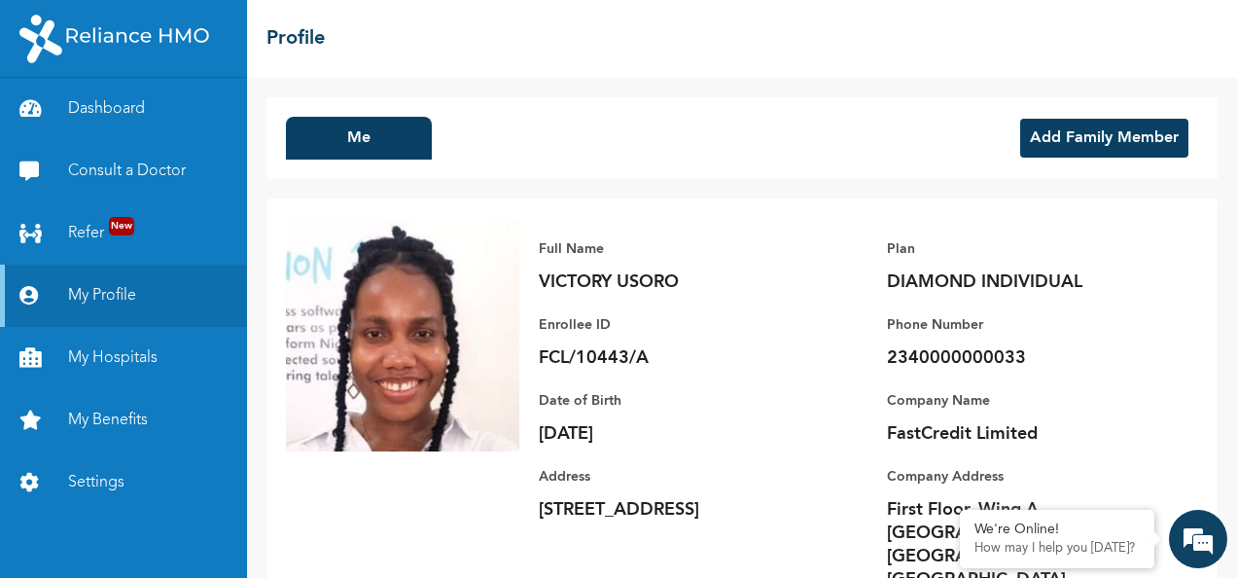
scroll to position [68, 0]
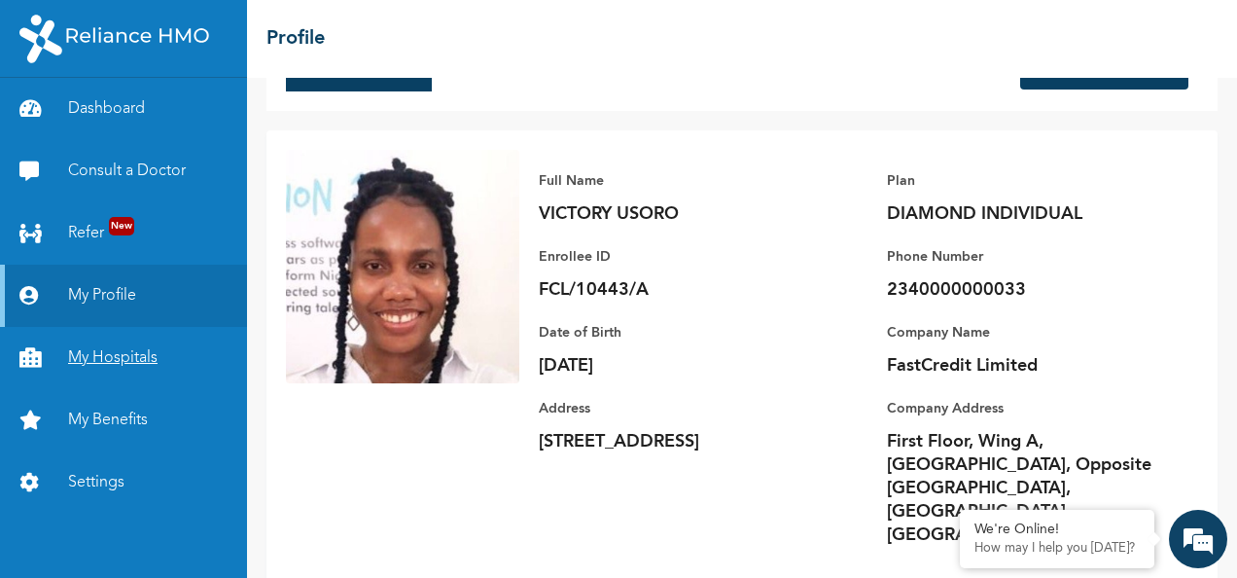
click at [130, 360] on link "My Hospitals" at bounding box center [123, 358] width 247 height 62
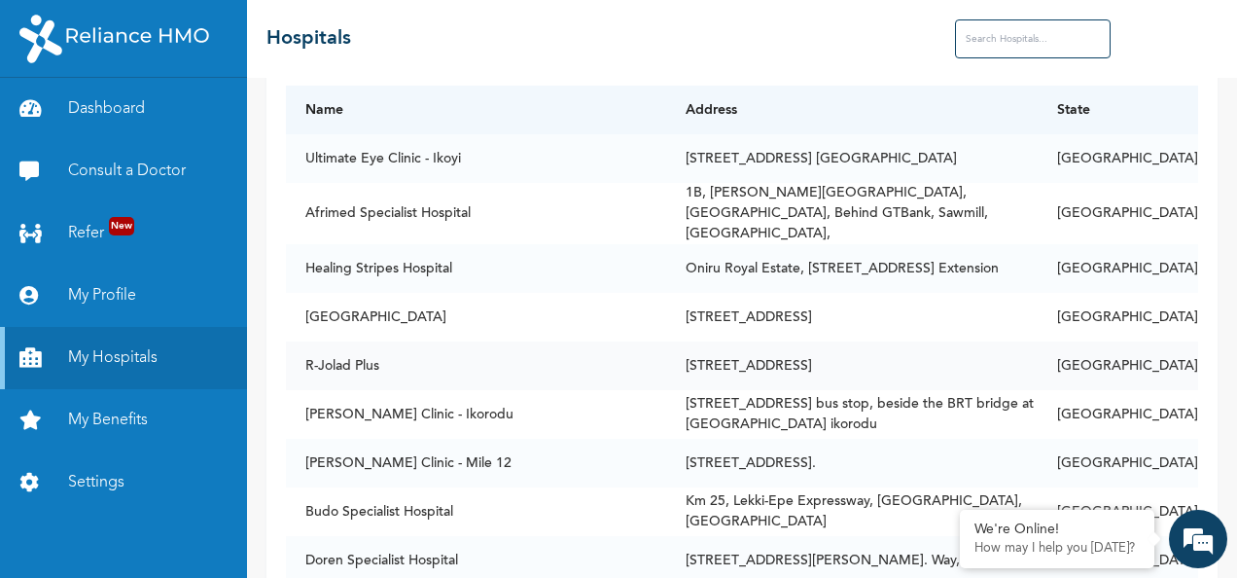
scroll to position [26, 0]
